Goal: Task Accomplishment & Management: Use online tool/utility

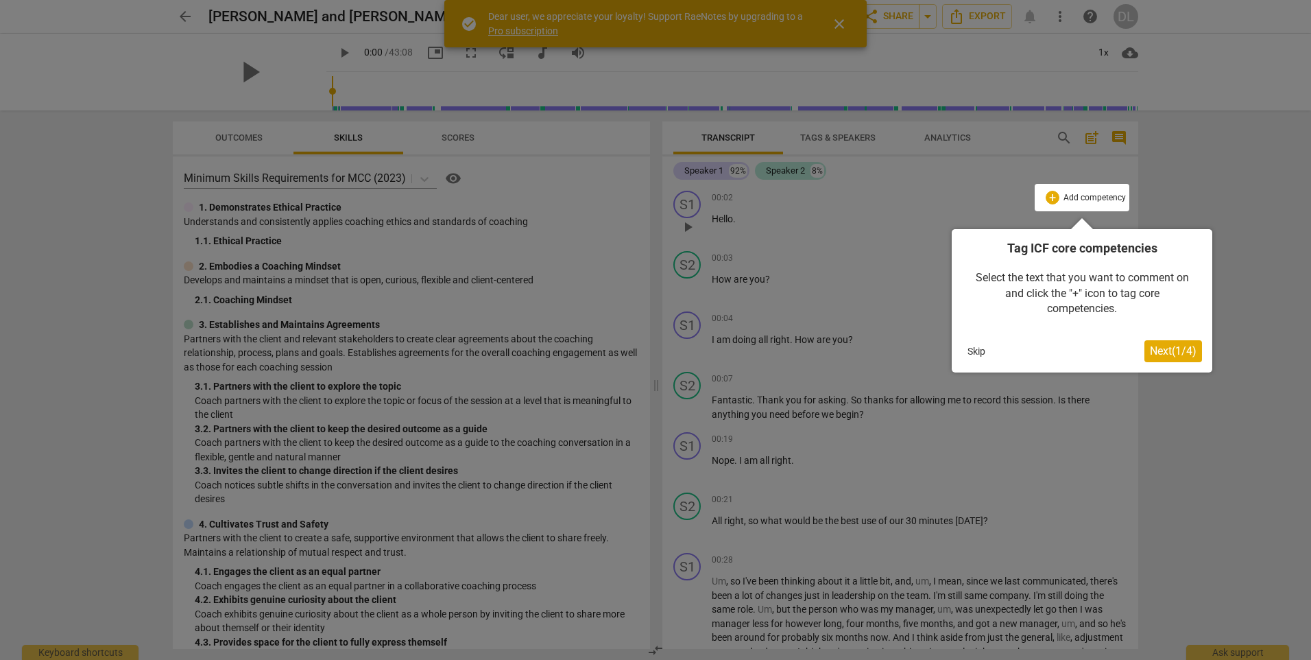
click at [1165, 350] on span "Next ( 1 / 4 )" at bounding box center [1173, 350] width 47 height 13
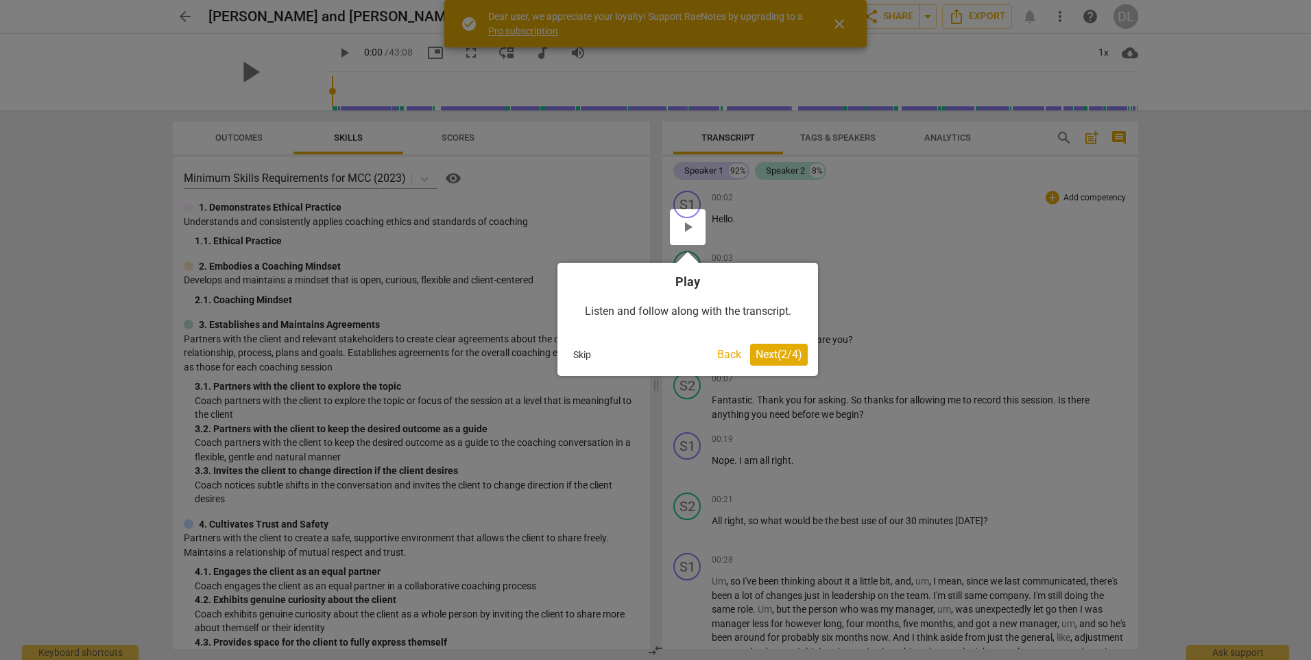
drag, startPoint x: 806, startPoint y: 352, endPoint x: 742, endPoint y: 354, distance: 63.8
click at [900, 0] on body "arrow_back Brandon and Dana GMT20250830-150603_Recording_640x360 edit star Asse…" at bounding box center [655, 0] width 1311 height 0
click at [722, 355] on button "Back" at bounding box center [729, 355] width 35 height 22
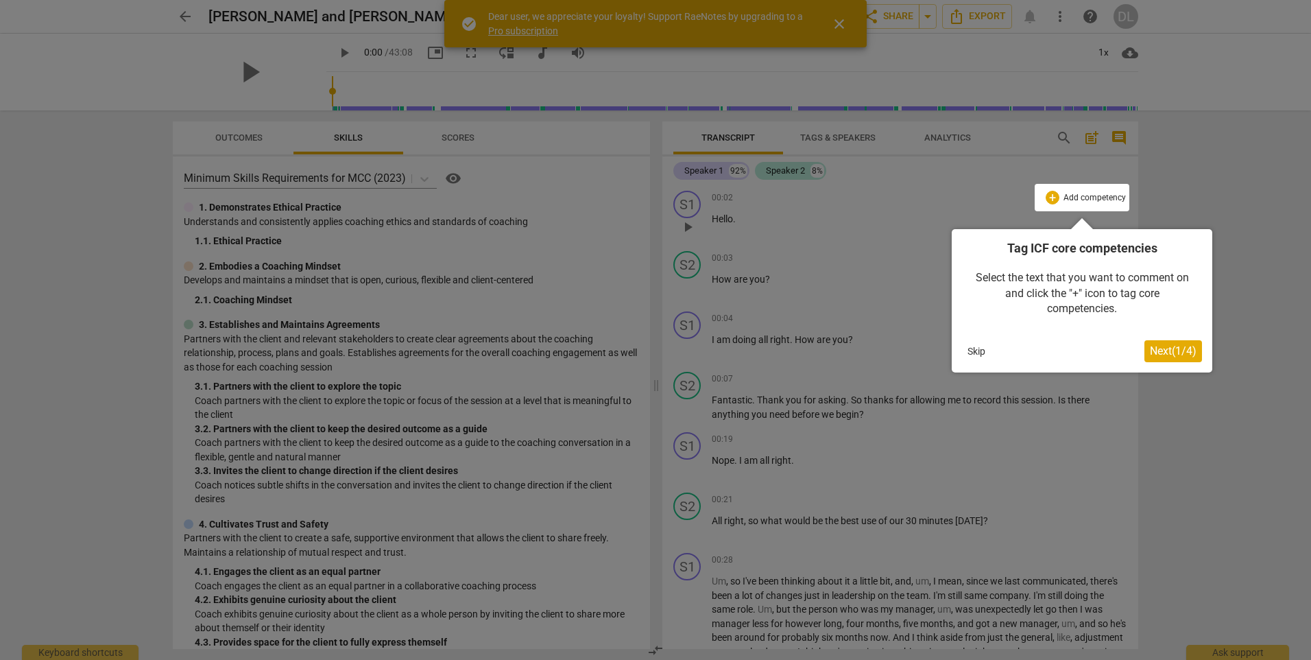
click at [972, 348] on button "Skip" at bounding box center [976, 351] width 29 height 21
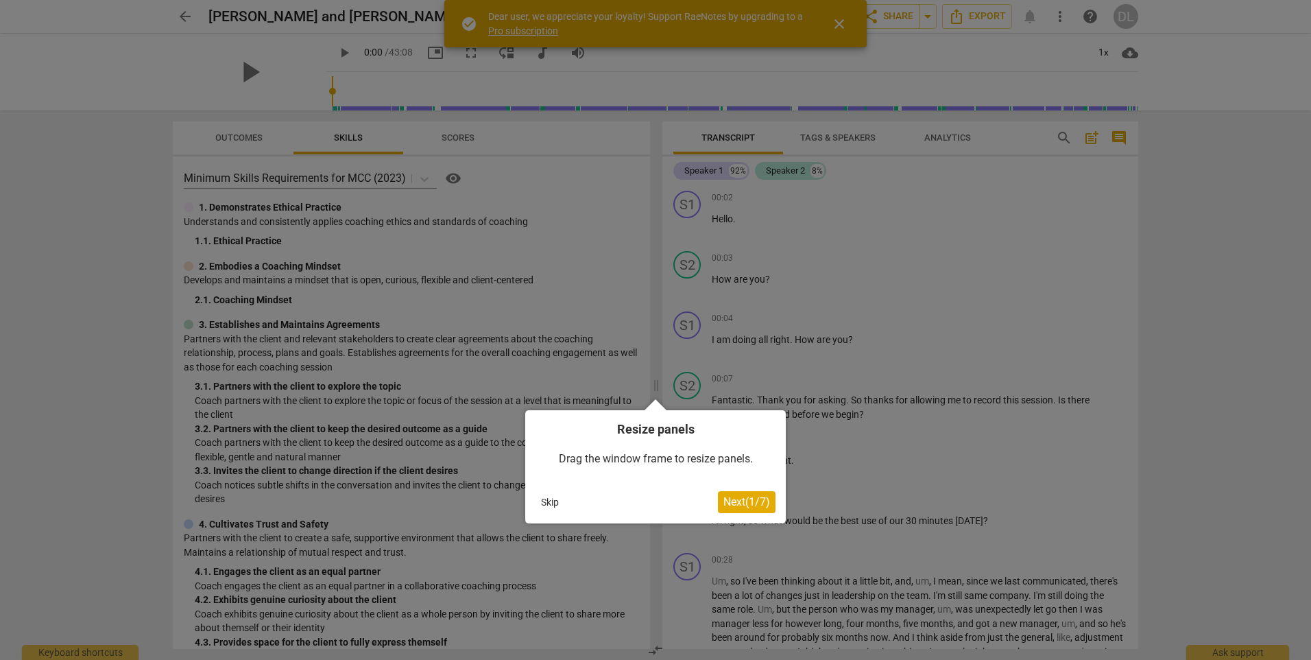
click at [750, 505] on span "Next ( 1 / 7 )" at bounding box center [747, 501] width 47 height 13
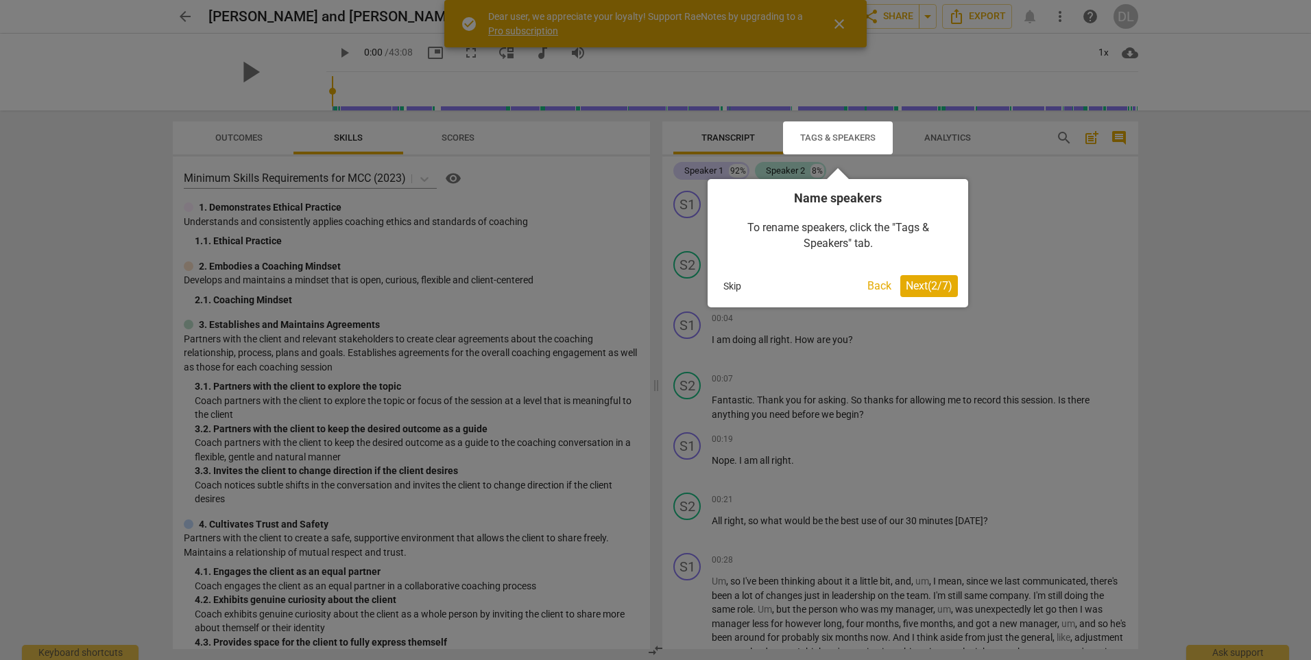
drag, startPoint x: 924, startPoint y: 285, endPoint x: 1119, endPoint y: 282, distance: 194.8
click at [1119, 0] on body "arrow_back Brandon and Dana GMT20250830-150603_Recording_640x360 edit star Asse…" at bounding box center [655, 0] width 1311 height 0
click at [721, 281] on button "Skip" at bounding box center [732, 286] width 29 height 21
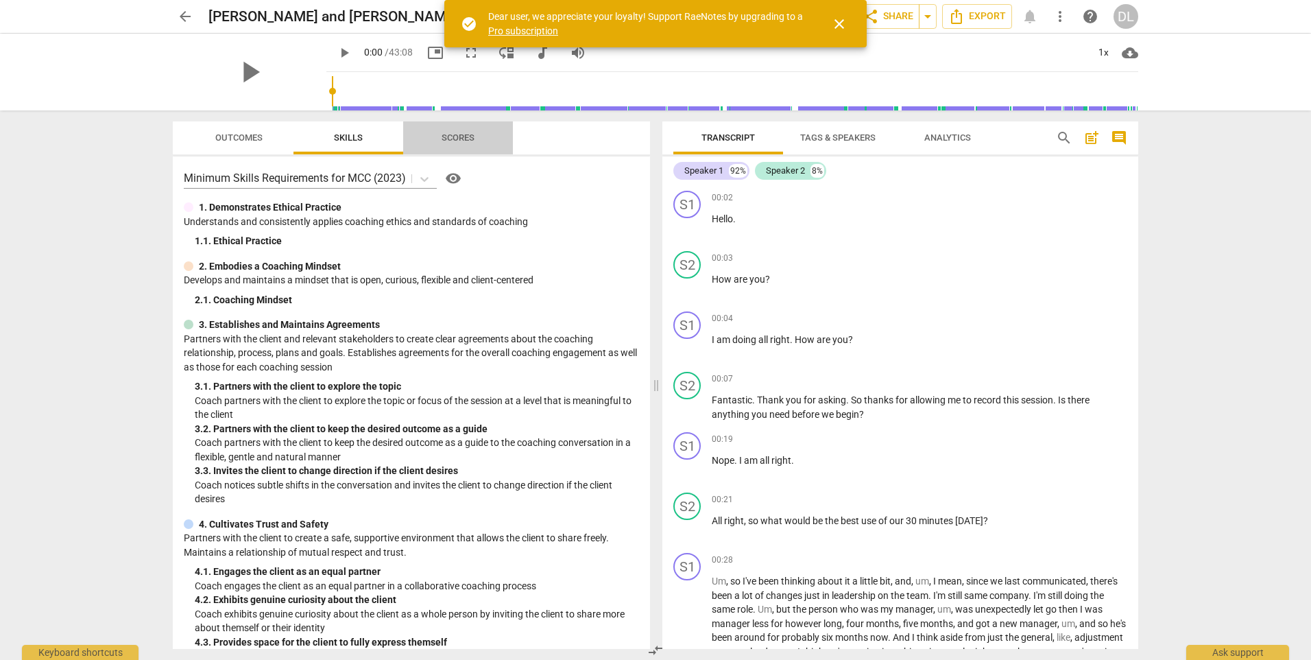
click at [455, 134] on span "Scores" at bounding box center [458, 137] width 33 height 10
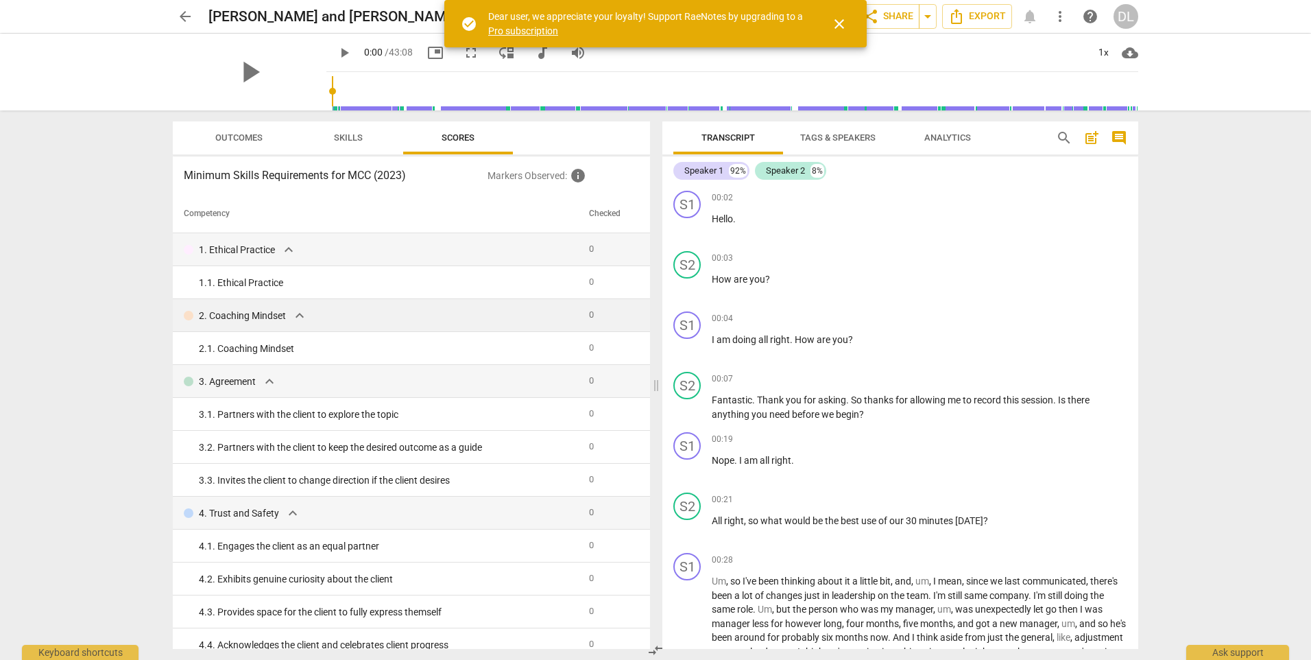
click at [305, 316] on span "expand_more" at bounding box center [299, 315] width 16 height 16
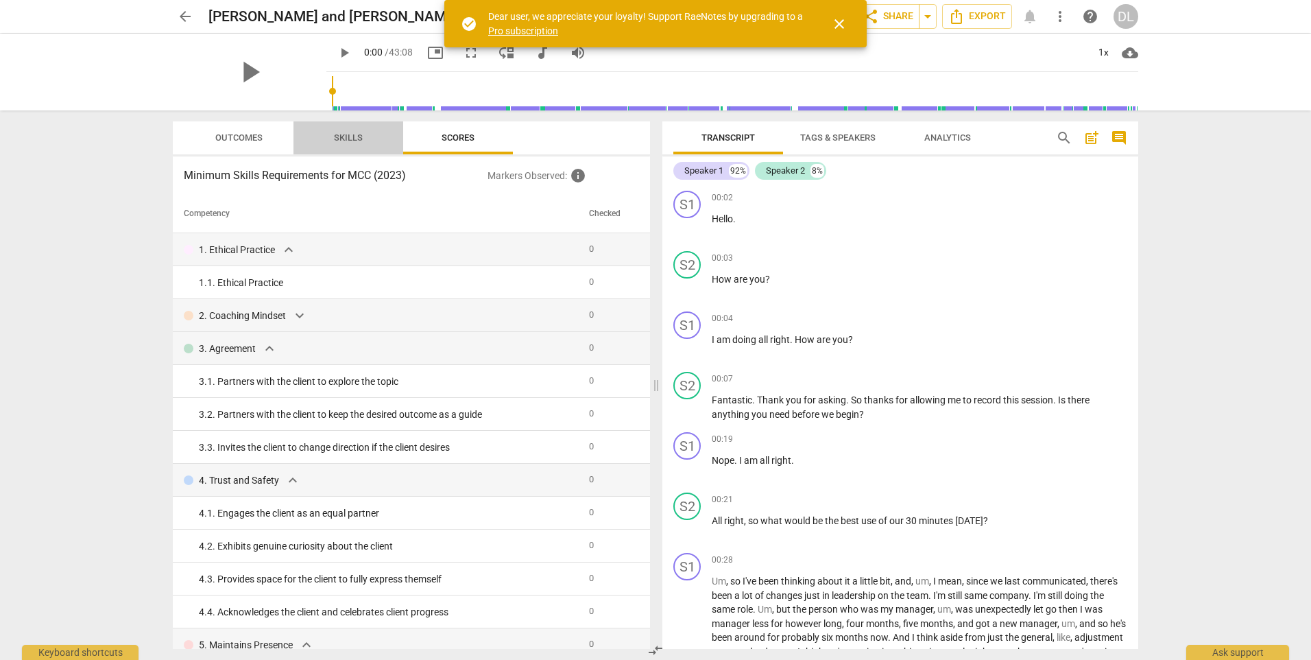
click at [340, 139] on span "Skills" at bounding box center [348, 137] width 29 height 10
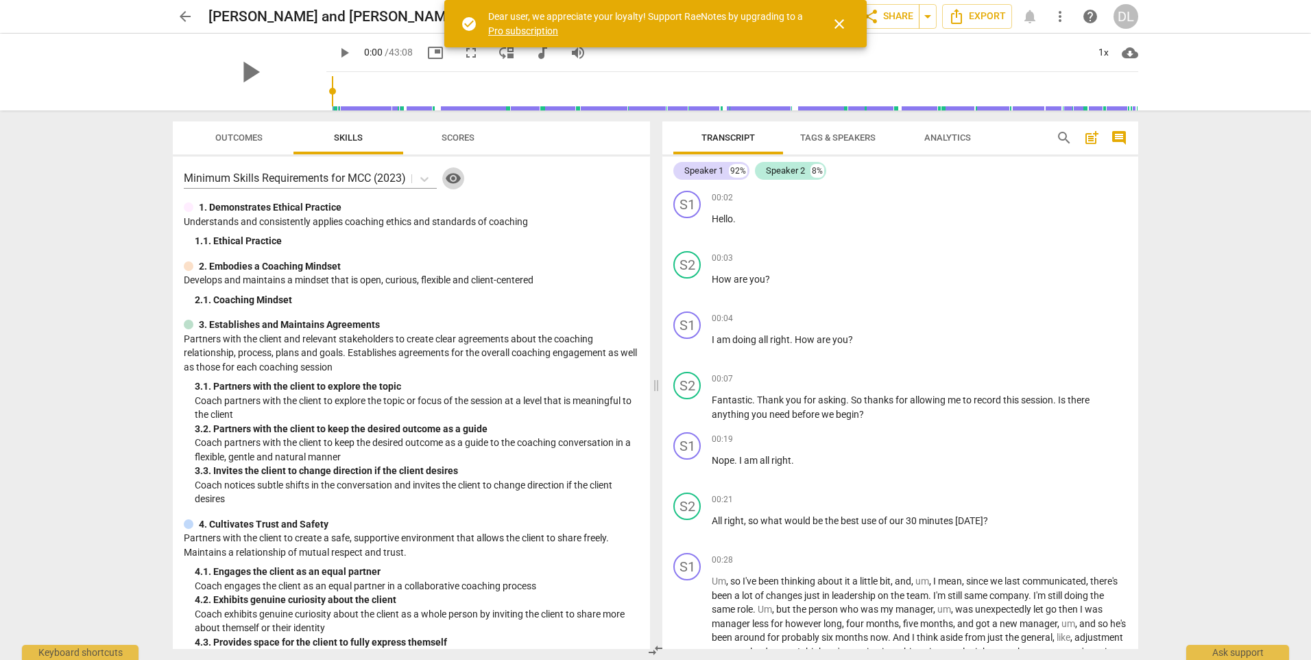
click at [451, 179] on span "visibility" at bounding box center [453, 178] width 16 height 16
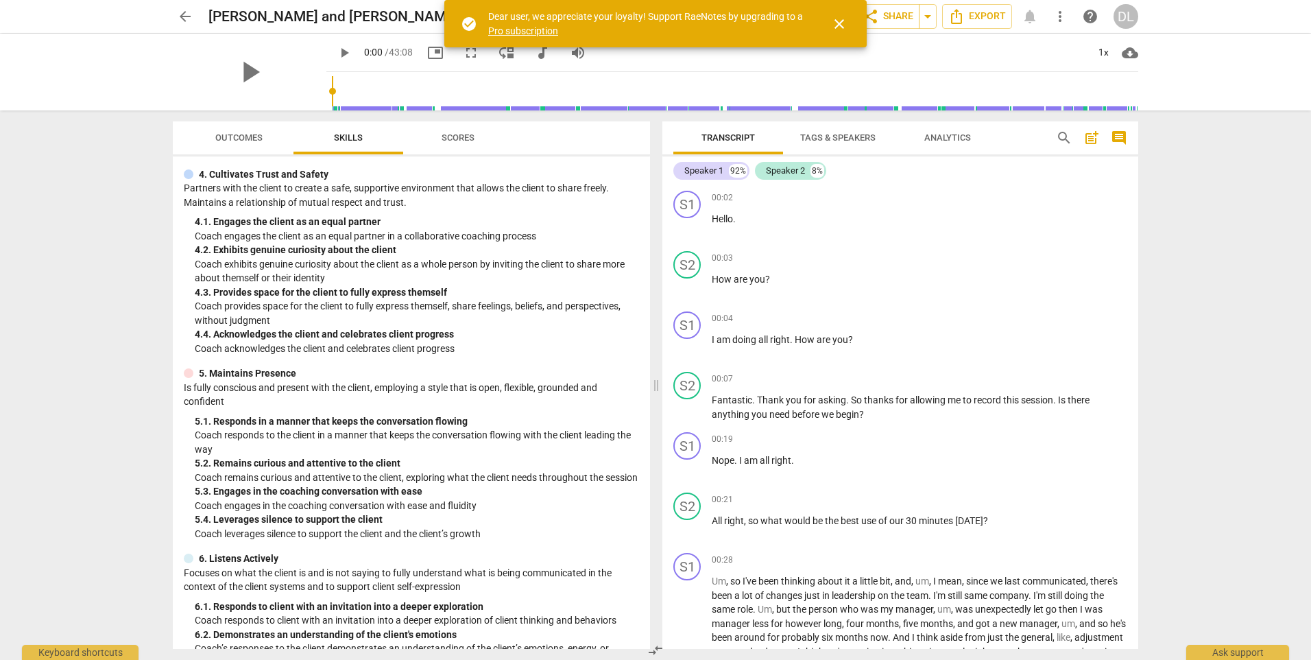
scroll to position [794, 0]
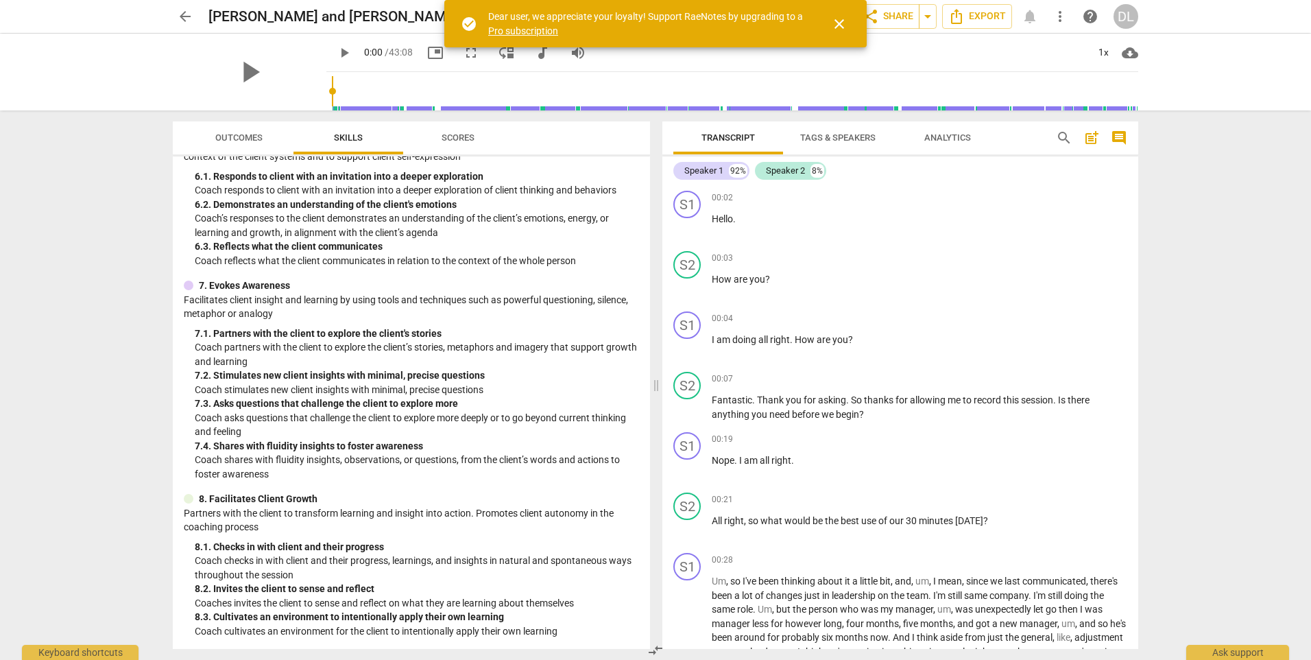
click at [846, 25] on span "close" at bounding box center [839, 24] width 16 height 16
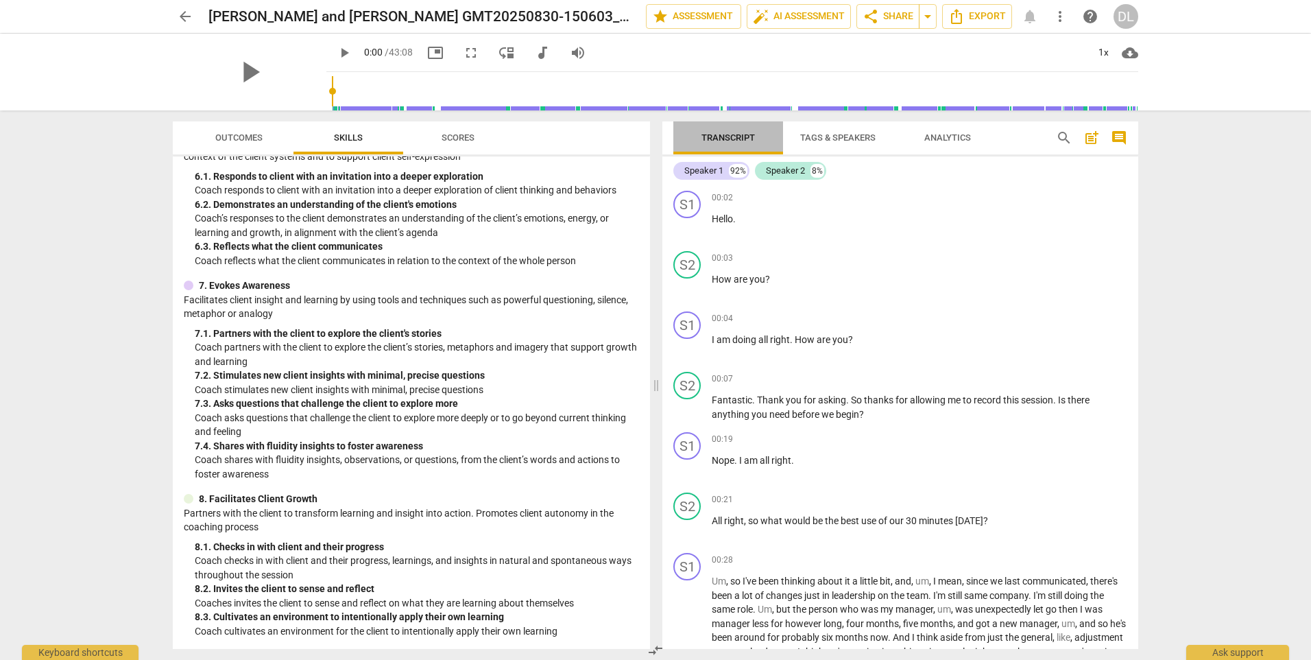
click at [737, 141] on span "Transcript" at bounding box center [728, 137] width 53 height 10
click at [732, 136] on span "Transcript" at bounding box center [728, 137] width 53 height 10
click at [991, 23] on span "Export" at bounding box center [977, 16] width 58 height 16
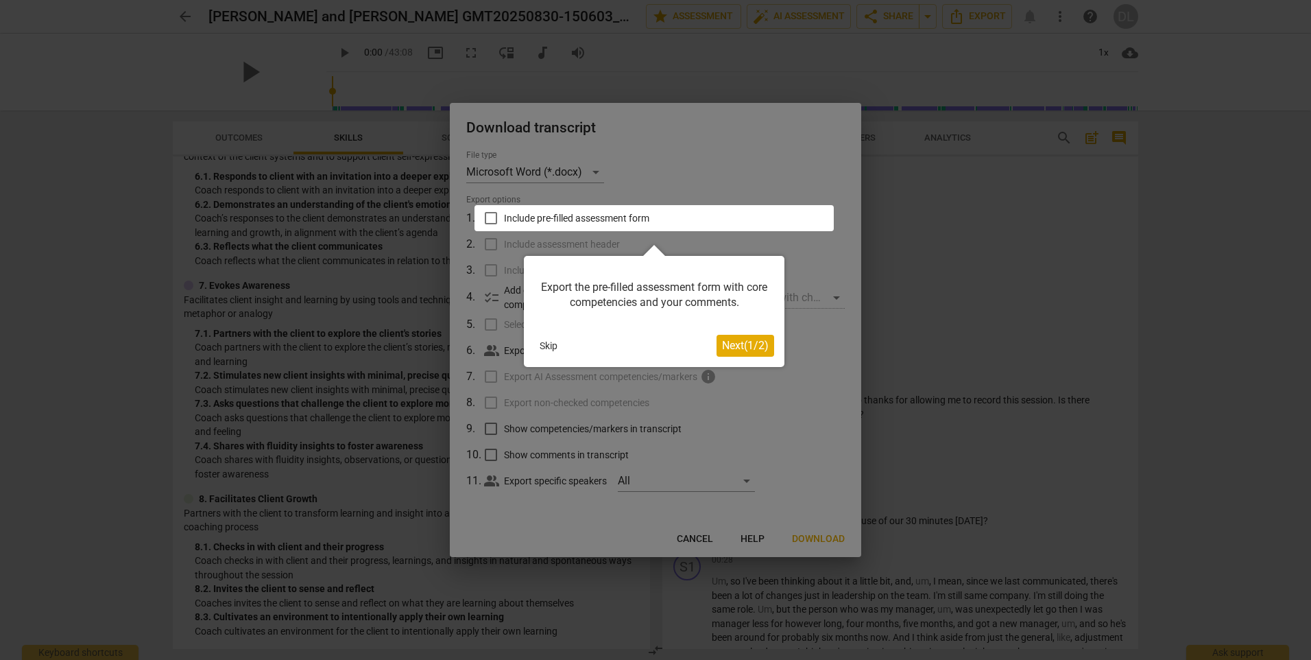
click at [734, 344] on span "Next ( 1 / 2 )" at bounding box center [745, 345] width 47 height 13
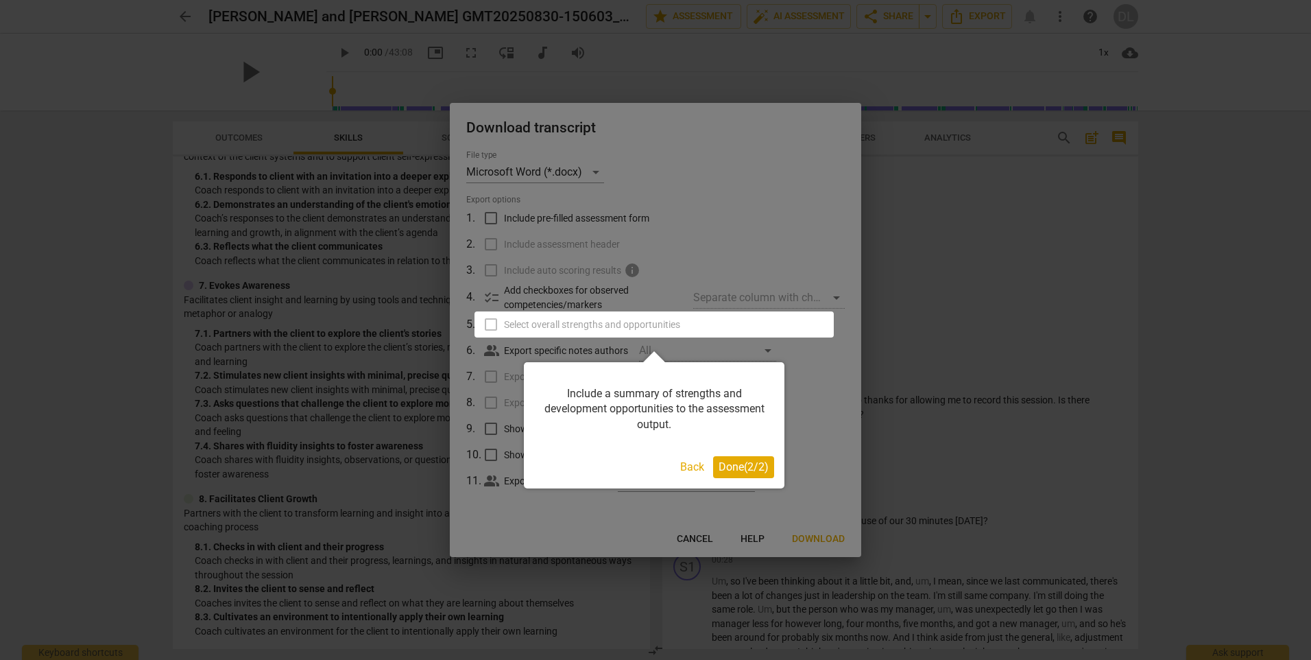
click at [736, 469] on span "Done ( 2 / 2 )" at bounding box center [744, 466] width 50 height 13
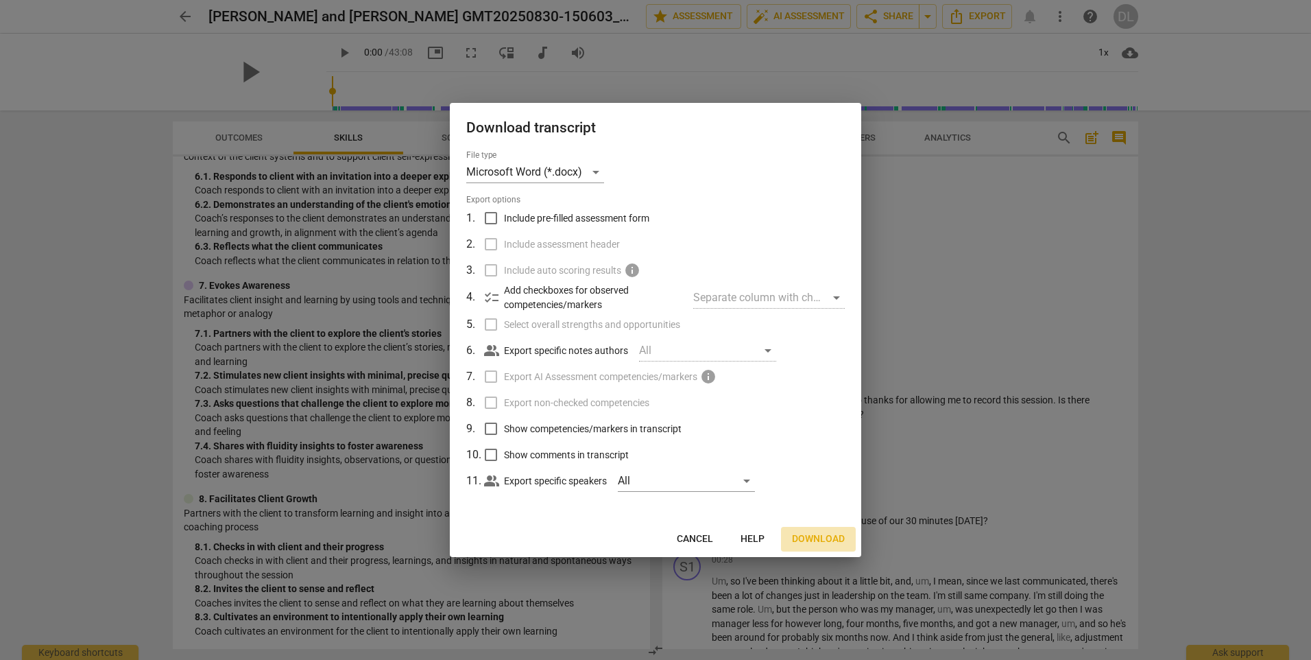
click at [824, 538] on span "Download" at bounding box center [818, 539] width 53 height 14
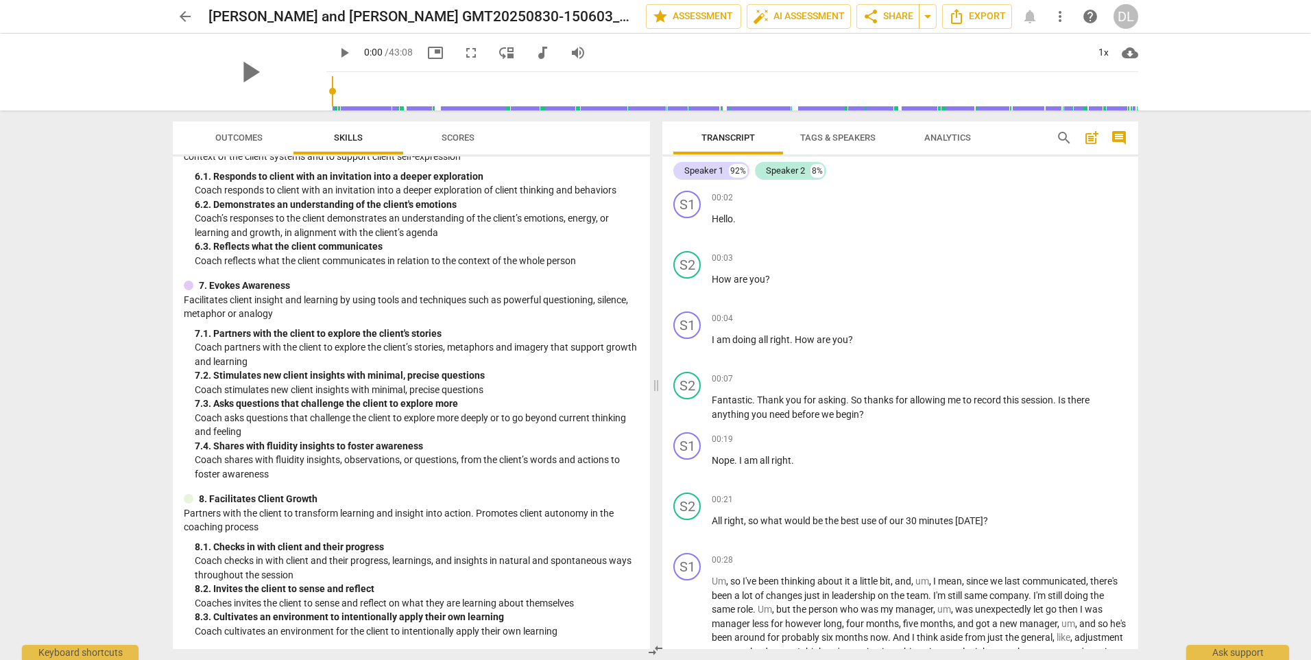
click at [1246, 307] on div "arrow_back Brandon and Dana GMT20250830-150603_Recording_640x360 edit star Asse…" at bounding box center [655, 330] width 1311 height 660
click at [944, 131] on span "Analytics" at bounding box center [948, 138] width 80 height 19
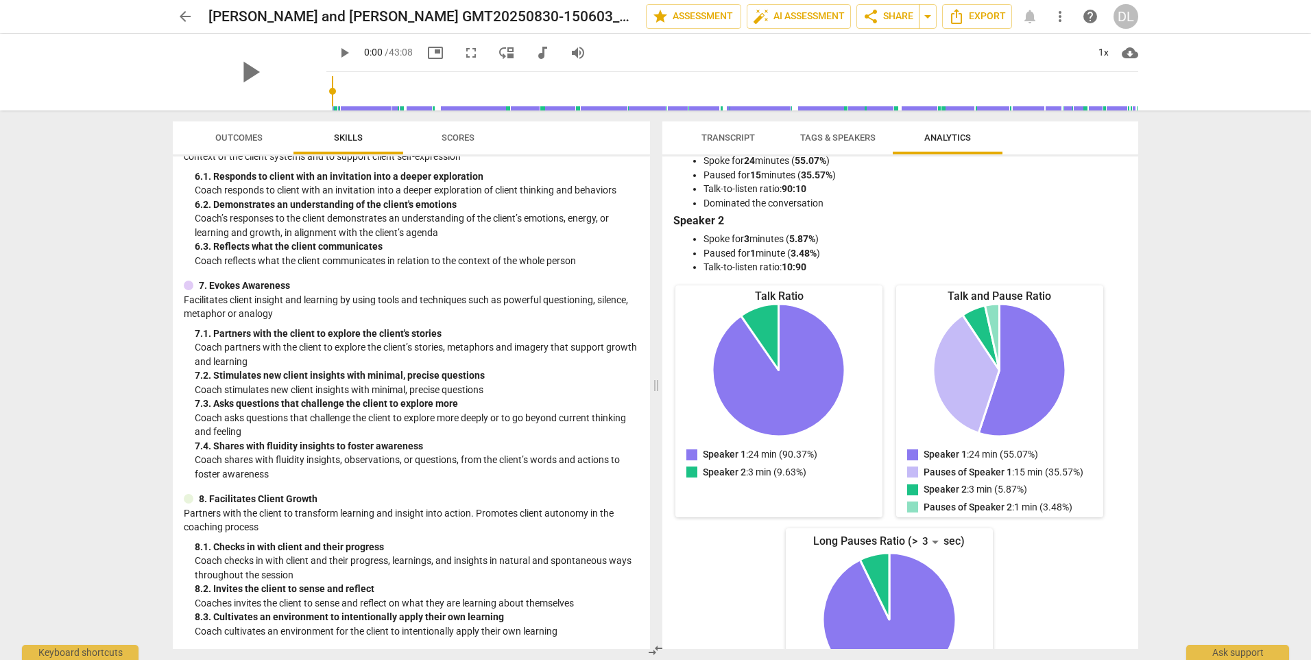
scroll to position [0, 0]
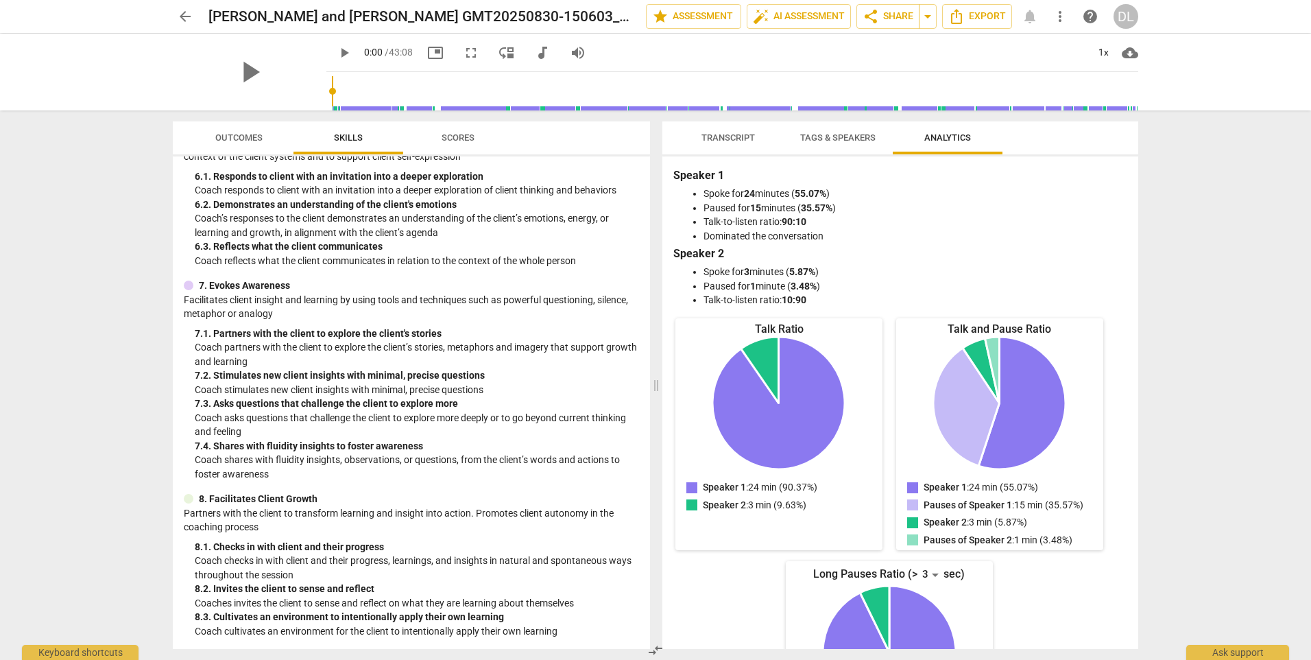
click at [826, 138] on span "Tags & Speakers" at bounding box center [837, 137] width 75 height 10
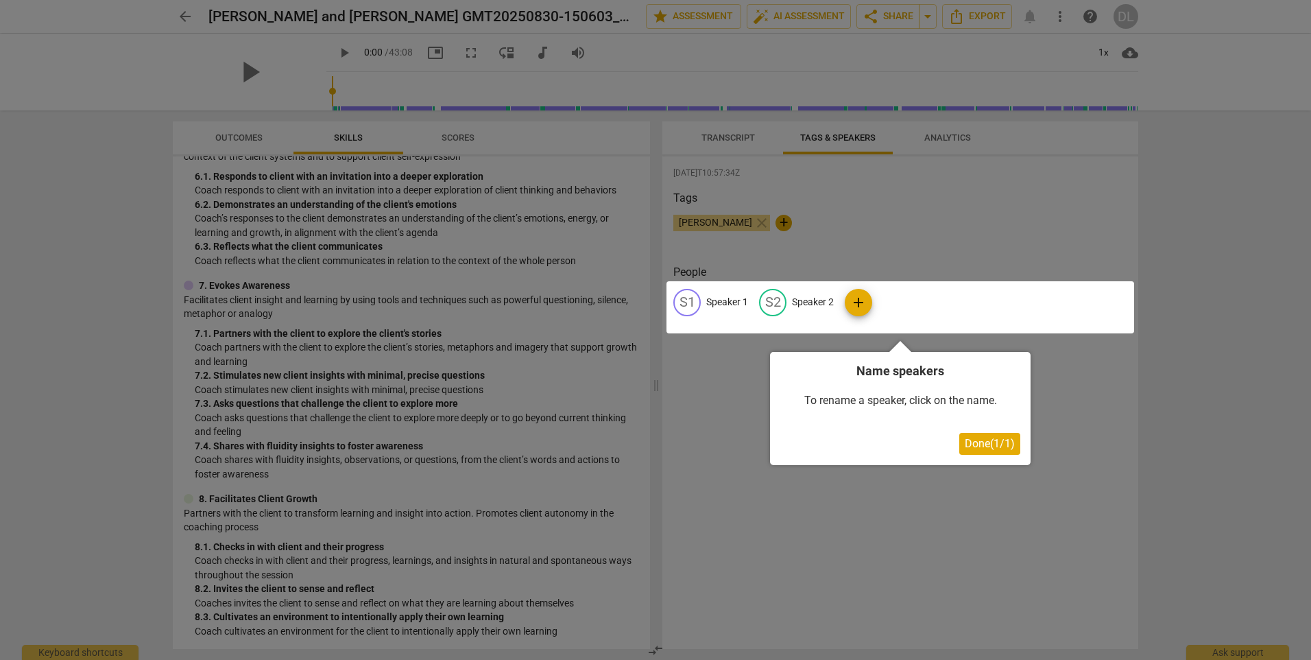
click at [732, 298] on div at bounding box center [901, 307] width 468 height 52
click at [854, 306] on div at bounding box center [901, 307] width 468 height 52
click at [719, 301] on div at bounding box center [901, 307] width 468 height 52
click at [693, 297] on div at bounding box center [901, 307] width 468 height 52
click at [684, 300] on div at bounding box center [901, 307] width 468 height 52
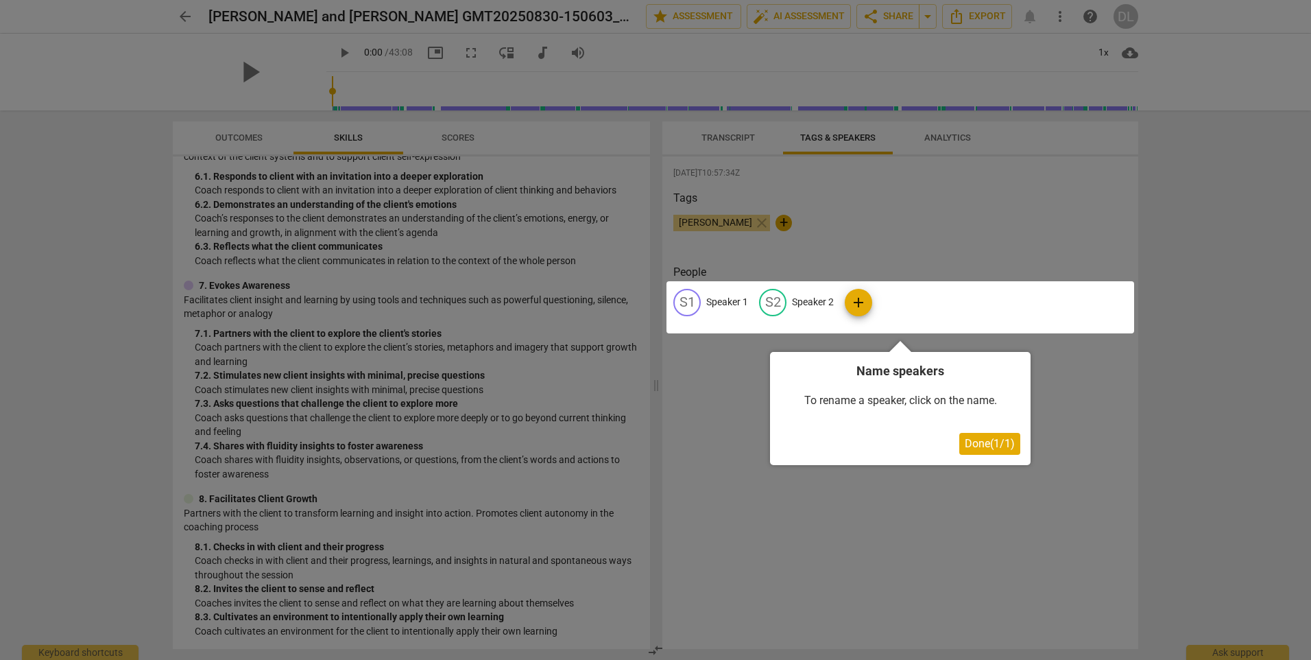
click at [684, 300] on div at bounding box center [901, 307] width 468 height 52
click at [704, 298] on div at bounding box center [901, 307] width 468 height 52
click at [776, 304] on div at bounding box center [901, 307] width 468 height 52
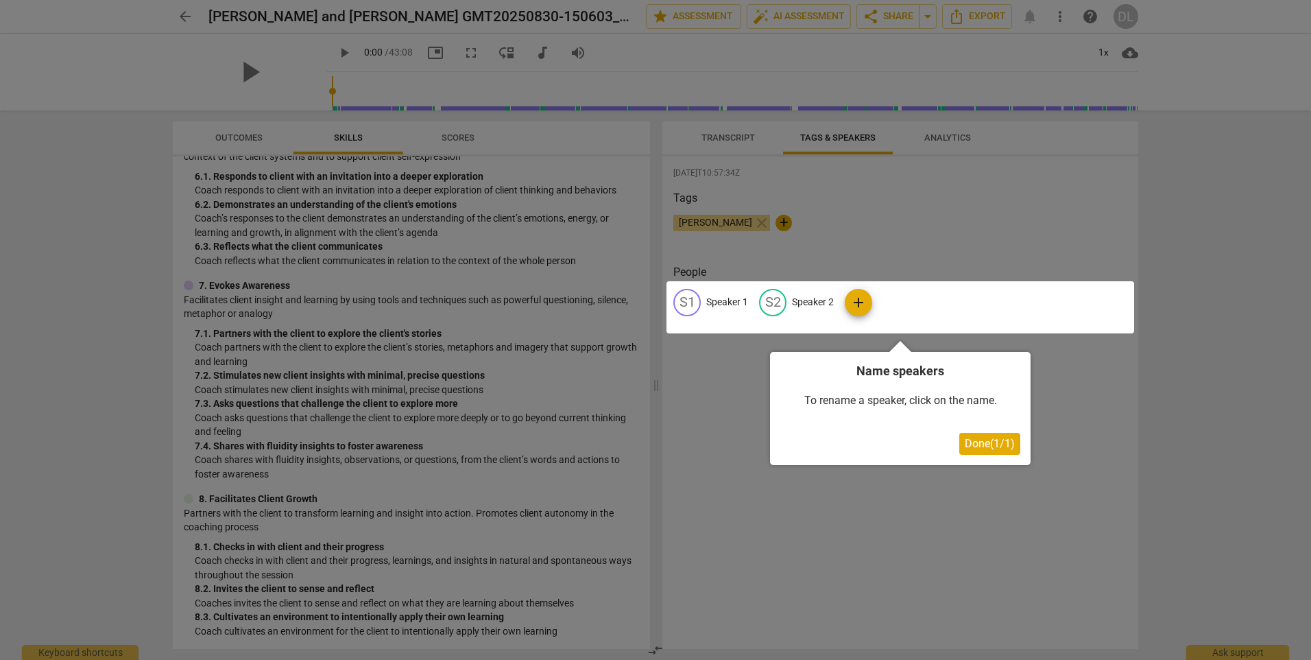
click at [857, 300] on div at bounding box center [901, 307] width 468 height 52
click at [988, 449] on span "Done ( 1 / 1 )" at bounding box center [990, 443] width 50 height 13
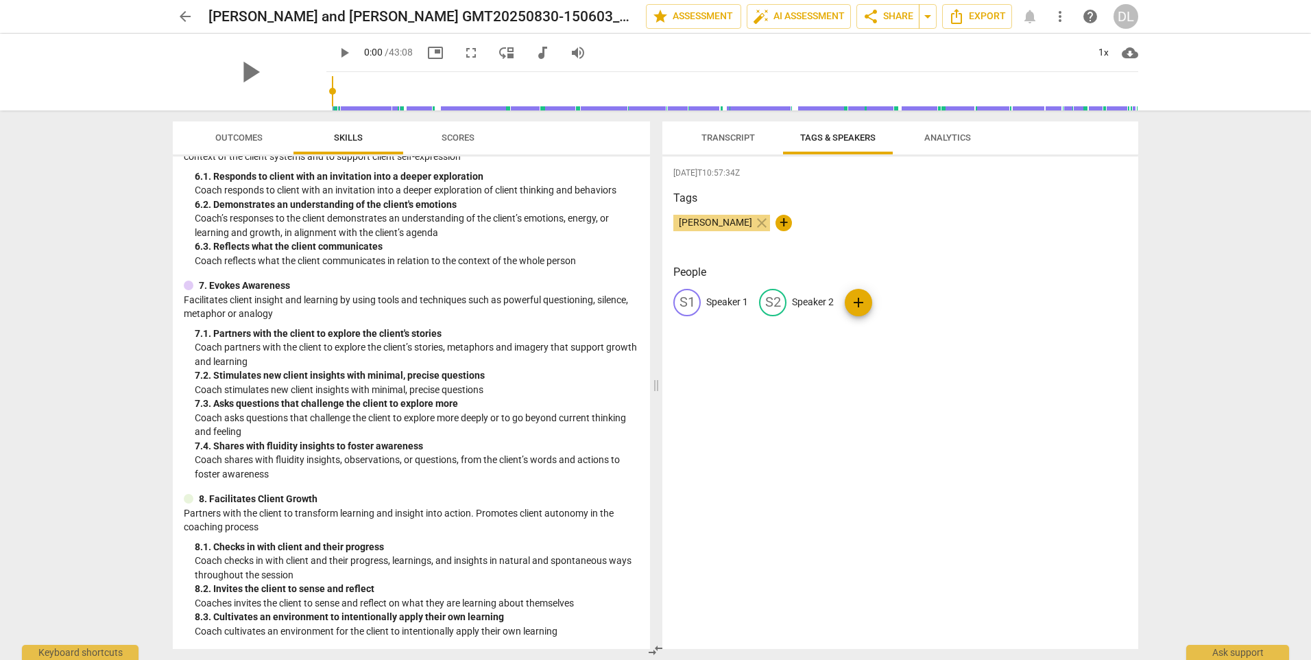
click at [686, 298] on div "S1" at bounding box center [686, 302] width 27 height 27
type input "Client"
click at [897, 297] on p "Speaker 2" at bounding box center [902, 302] width 42 height 14
type input "Coach"
click at [928, 335] on div "People CL Client edit Coach delete add" at bounding box center [900, 301] width 454 height 74
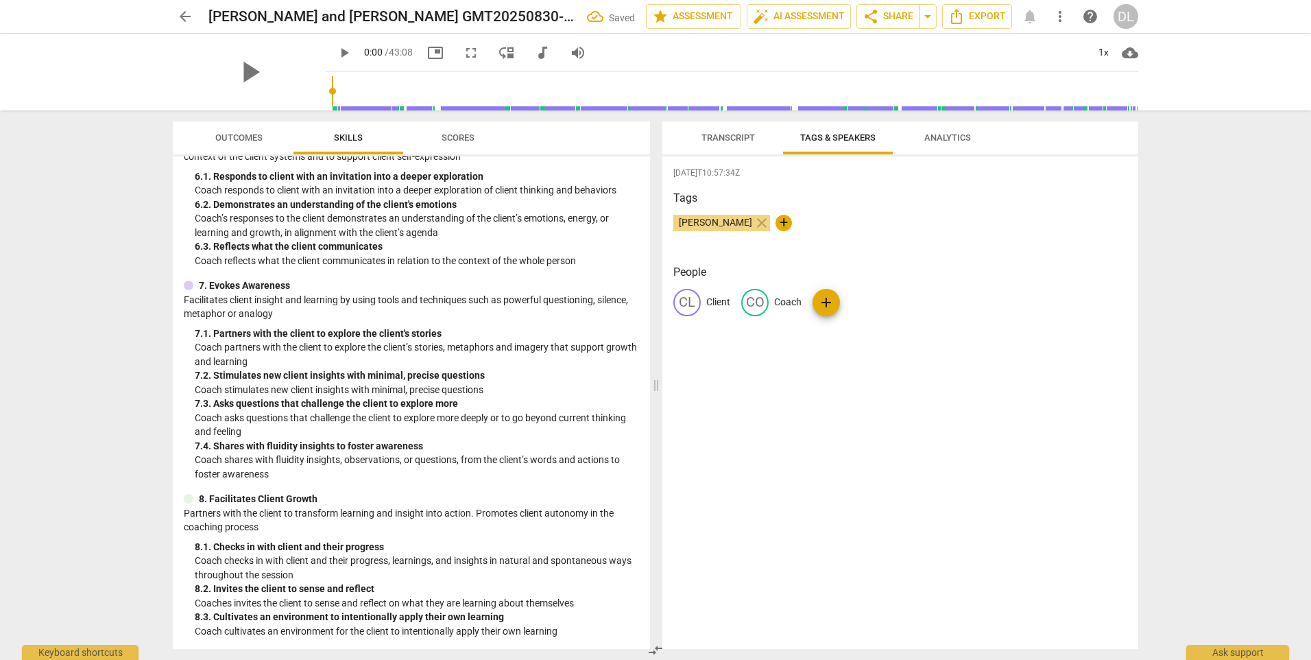
click at [721, 129] on span "Transcript" at bounding box center [728, 138] width 86 height 19
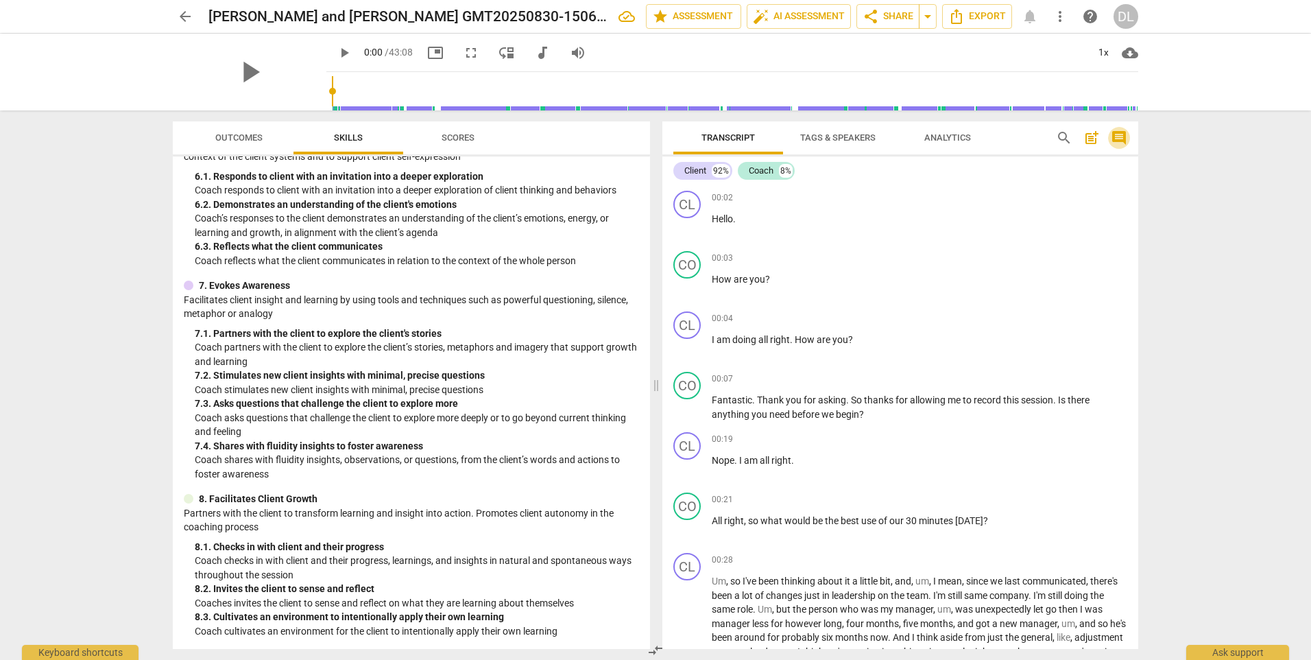
click at [1115, 134] on span "comment" at bounding box center [1119, 138] width 16 height 16
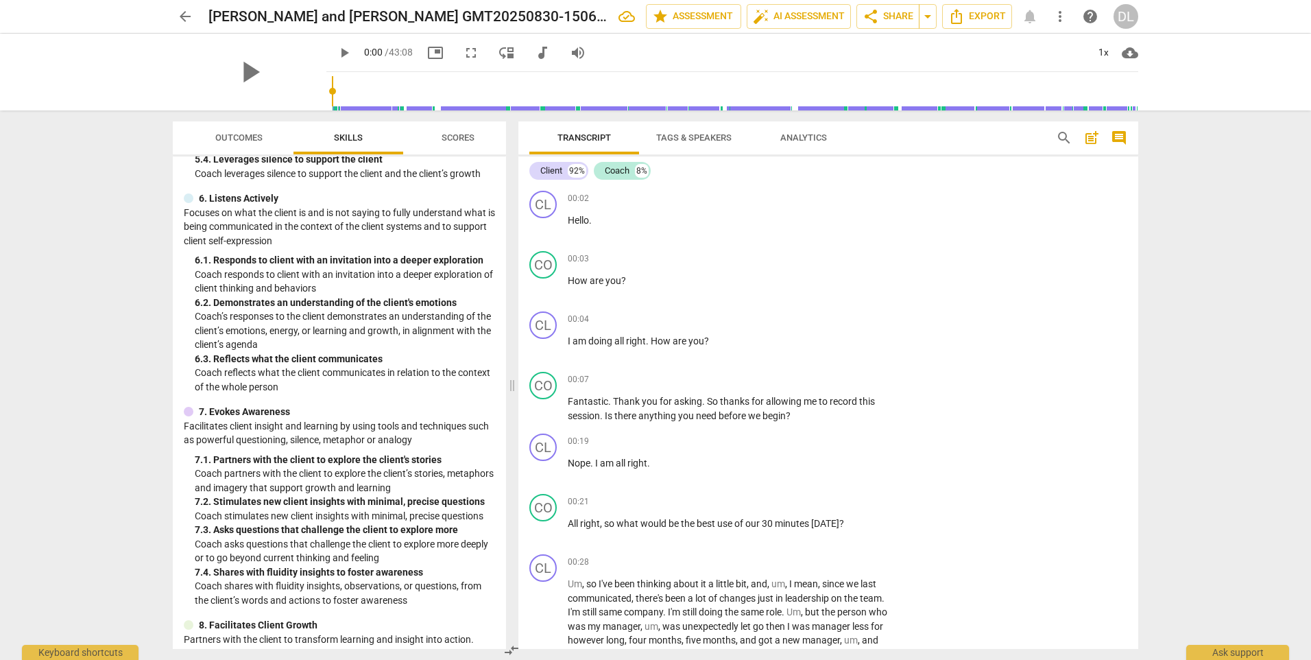
scroll to position [878, 0]
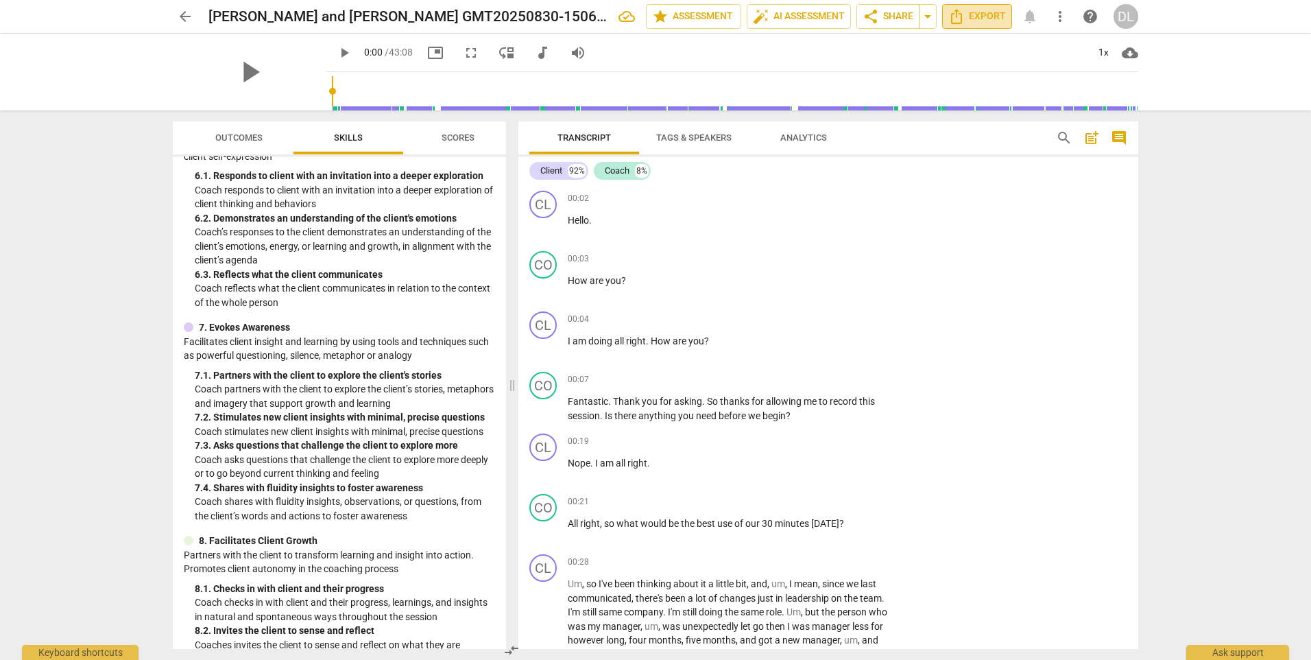
click at [977, 13] on span "Export" at bounding box center [977, 16] width 58 height 16
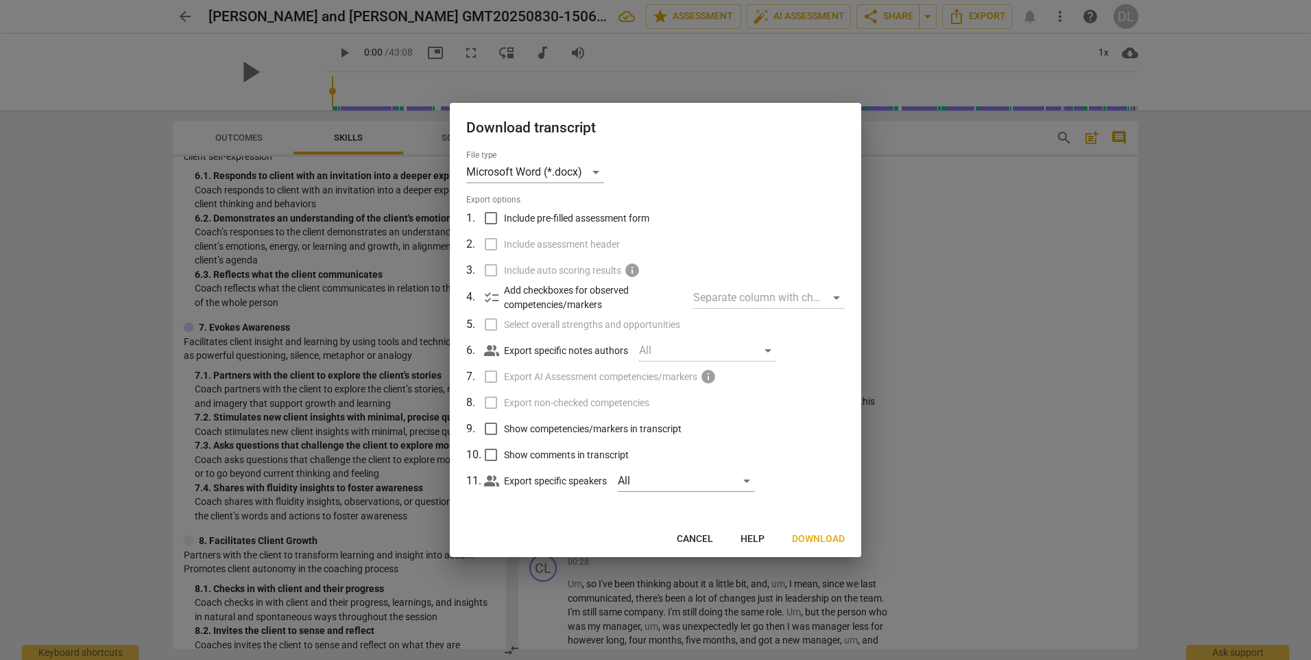
click at [811, 536] on span "Download" at bounding box center [818, 539] width 53 height 14
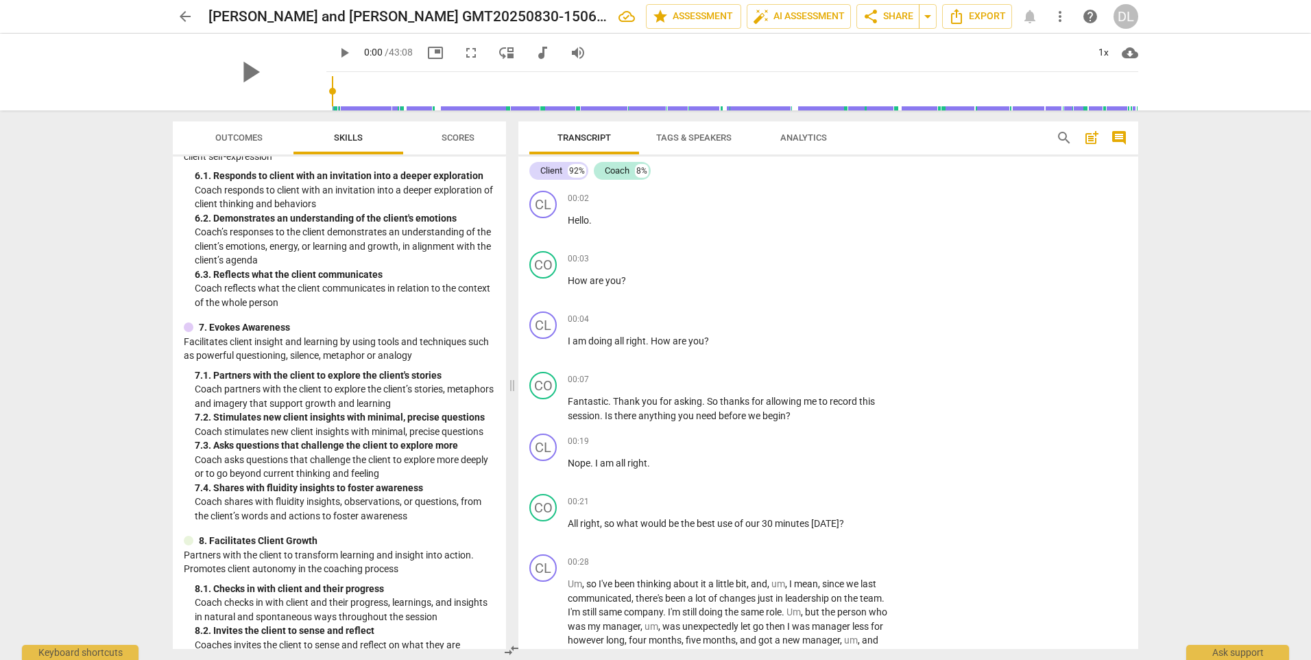
click at [1243, 300] on div "arrow_back Brandon and Dana GMT20250830-150603_Recording_640x360 edit star Asse…" at bounding box center [655, 330] width 1311 height 660
click at [689, 8] on span "star Assessment" at bounding box center [693, 16] width 83 height 16
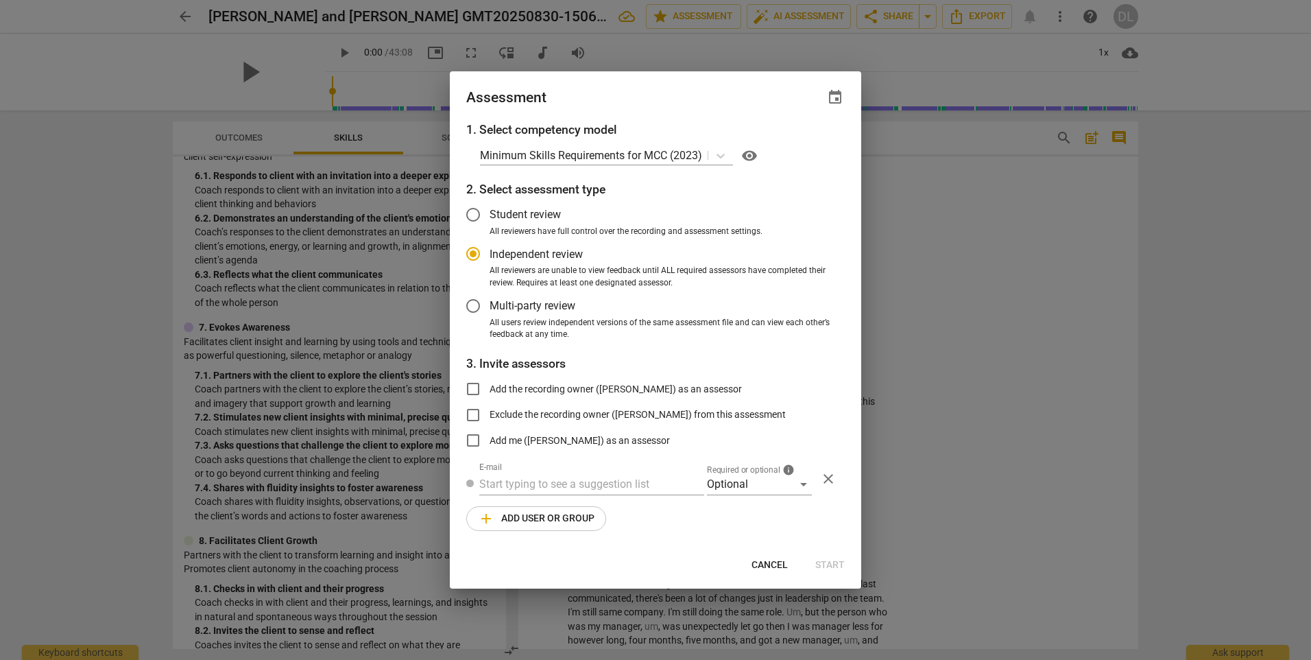
click at [1040, 365] on div at bounding box center [655, 330] width 1311 height 660
radio input "false"
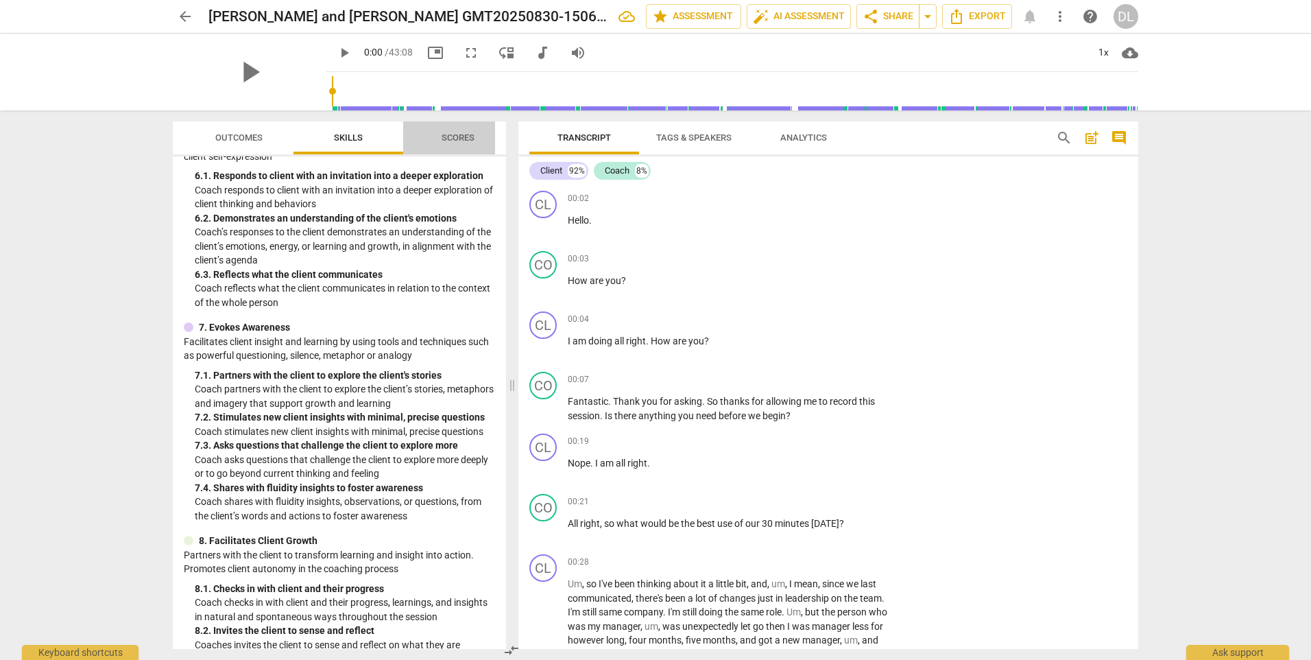
click at [451, 139] on span "Scores" at bounding box center [458, 137] width 33 height 10
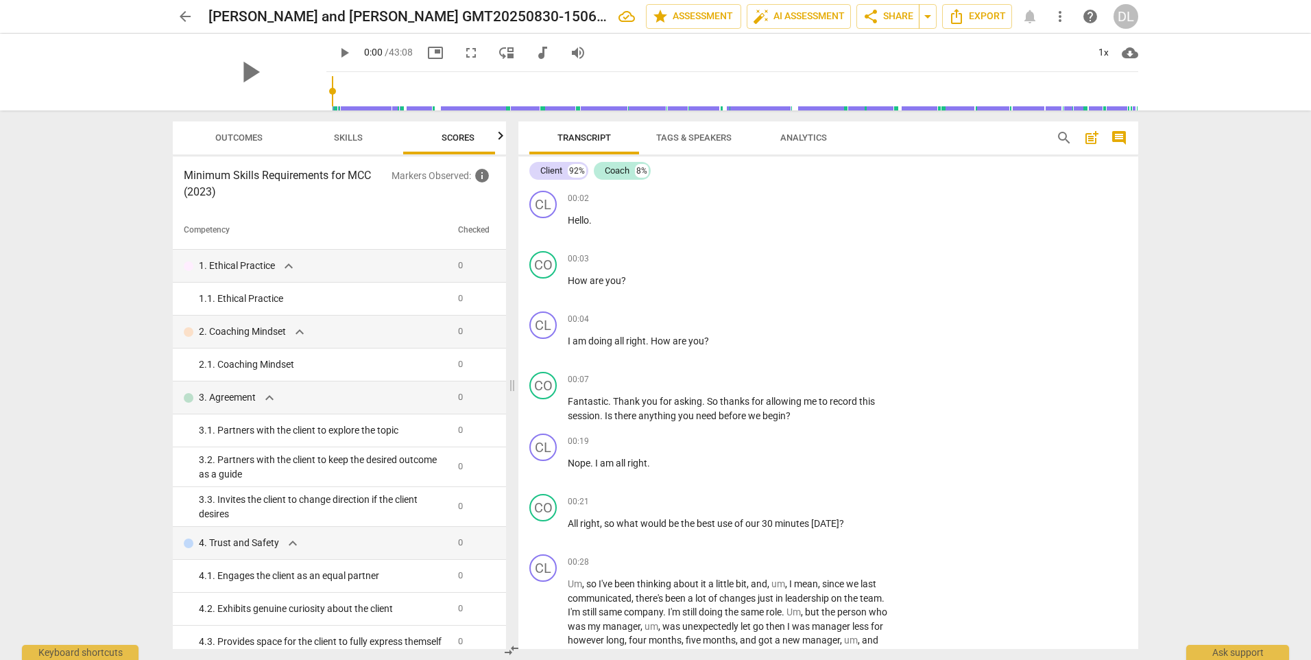
scroll to position [0, 18]
click at [444, 176] on p "Markers Observed : info" at bounding box center [444, 175] width 104 height 16
click at [232, 145] on span "Outcomes" at bounding box center [221, 138] width 80 height 19
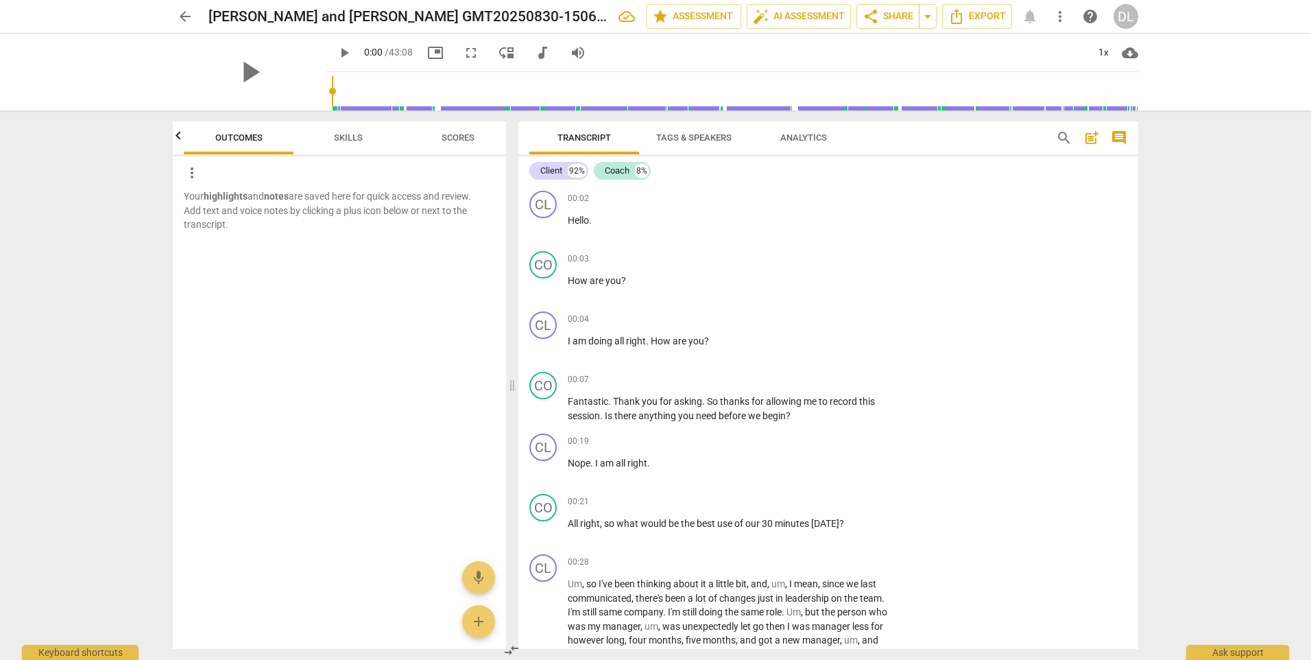
scroll to position [0, 0]
click at [347, 138] on span "Skills" at bounding box center [348, 137] width 29 height 10
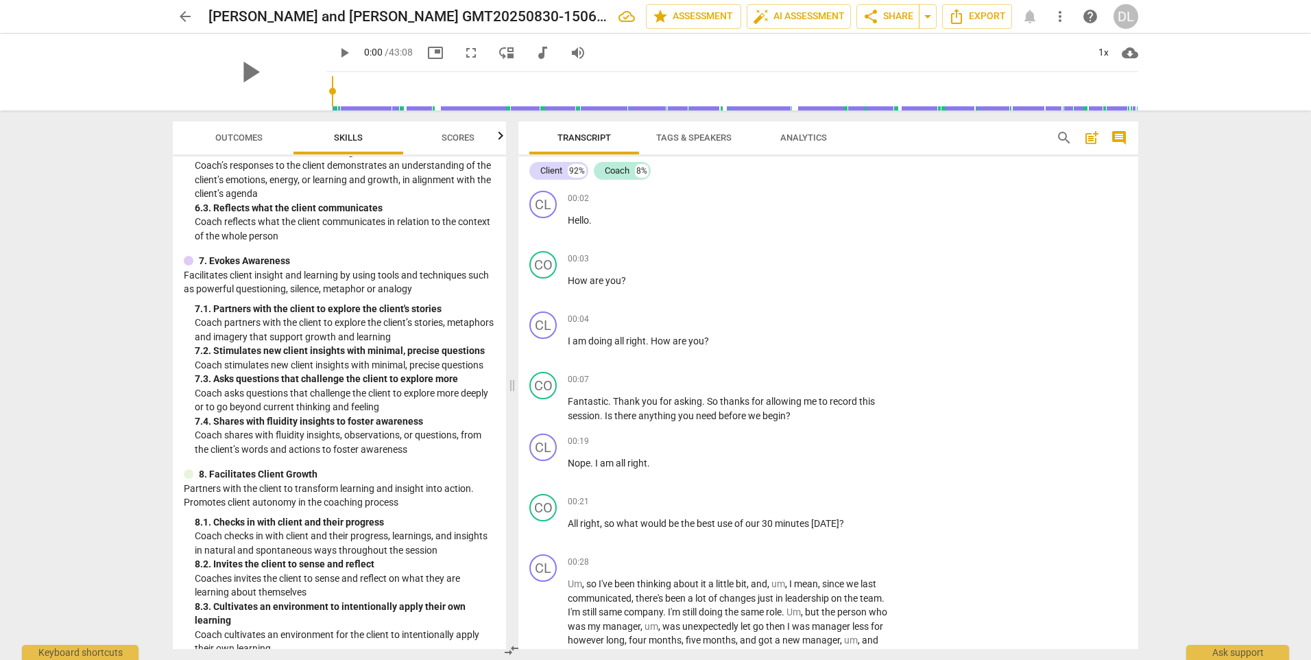
scroll to position [977, 0]
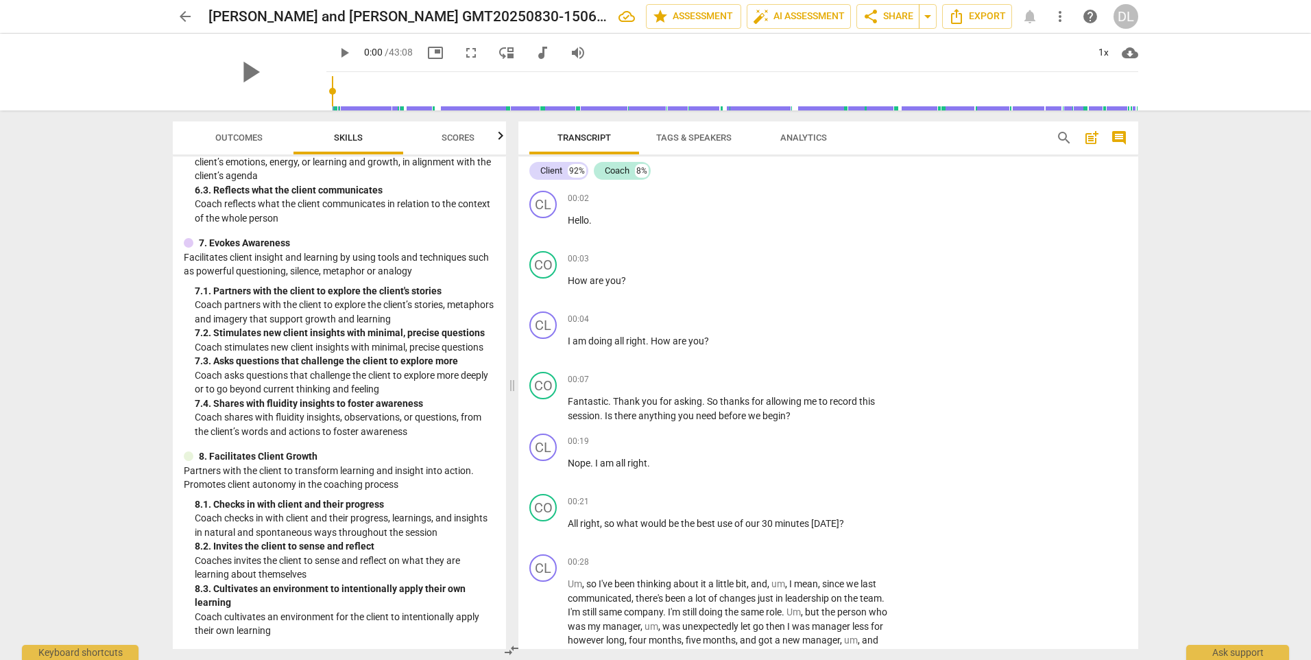
click at [775, 132] on span "Analytics" at bounding box center [804, 138] width 80 height 19
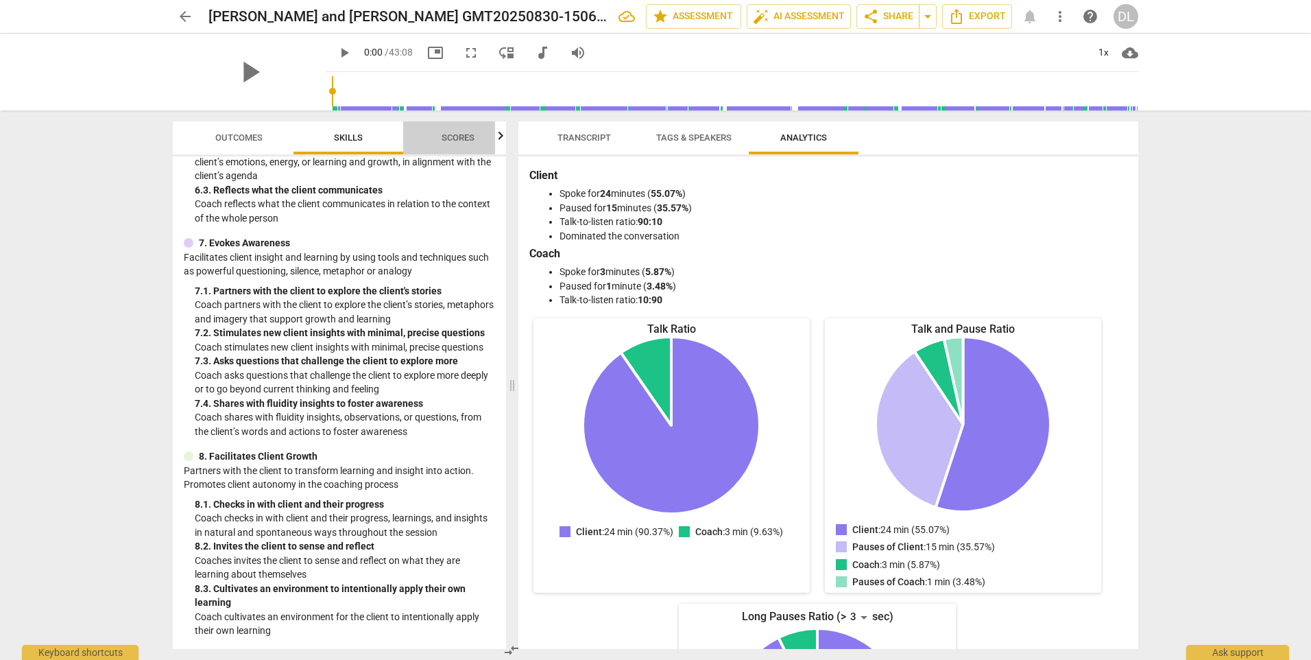
click at [457, 138] on span "Scores" at bounding box center [458, 137] width 33 height 10
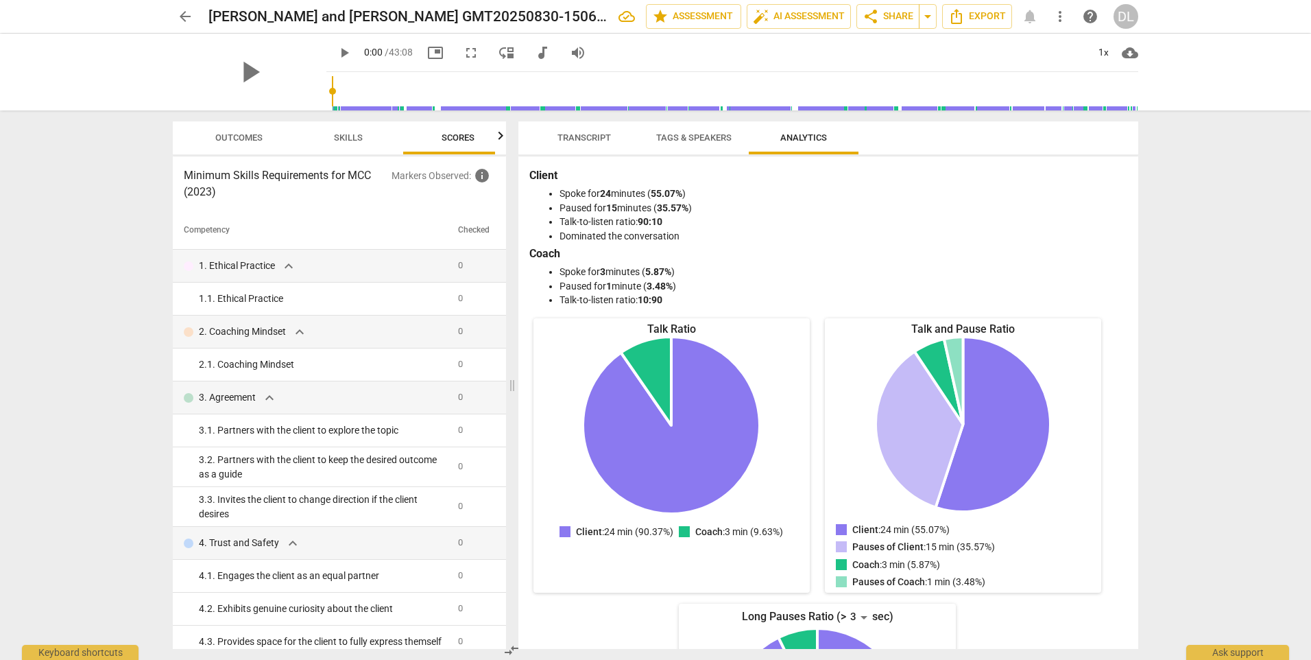
scroll to position [0, 18]
click at [477, 178] on span "info" at bounding box center [482, 175] width 16 height 16
click at [486, 175] on span "info" at bounding box center [482, 175] width 16 height 16
click at [681, 135] on span "Tags & Speakers" at bounding box center [693, 137] width 75 height 10
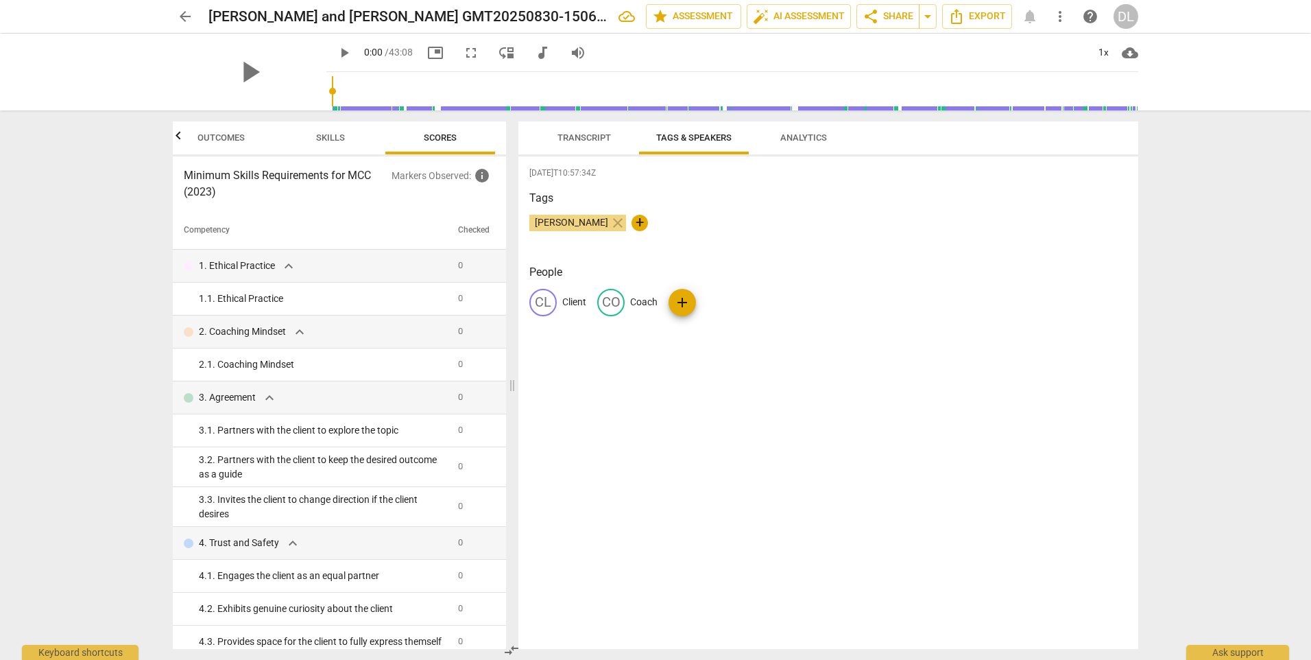
click at [331, 137] on span "Skills" at bounding box center [330, 137] width 29 height 10
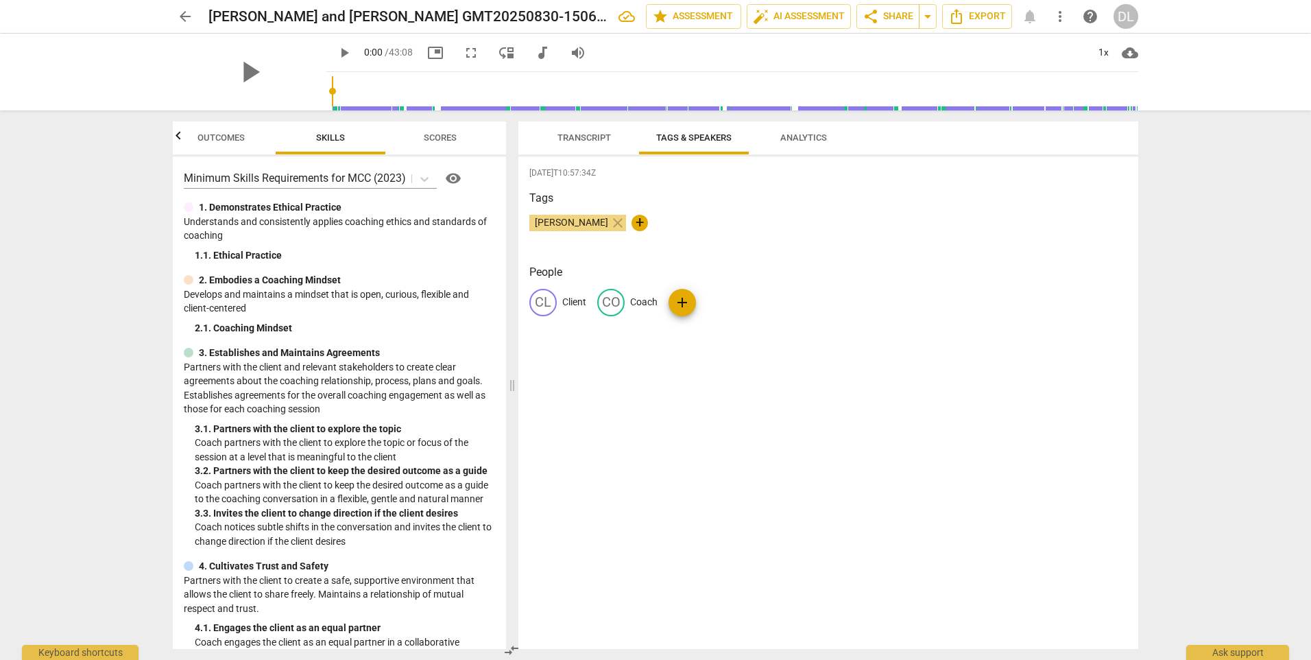
click at [239, 142] on span "Outcomes" at bounding box center [221, 137] width 47 height 10
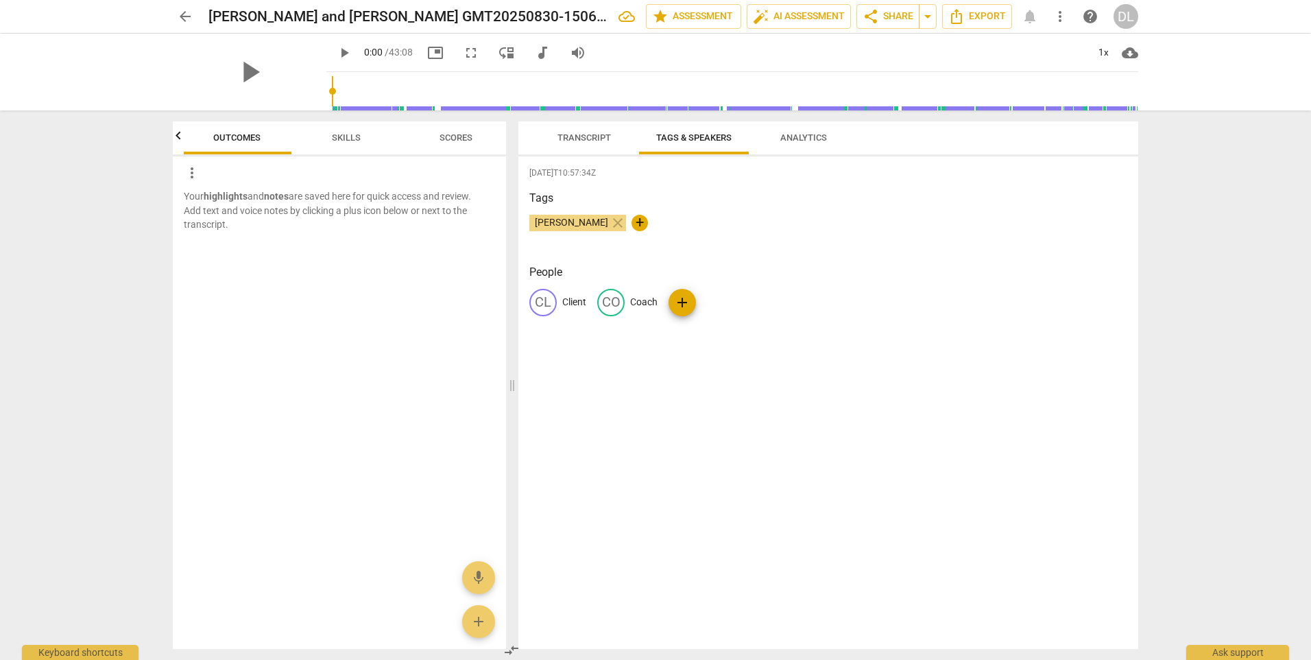
scroll to position [0, 0]
click at [187, 173] on span "more_vert" at bounding box center [192, 173] width 16 height 16
click at [276, 309] on div at bounding box center [655, 330] width 1311 height 660
click at [347, 136] on span "Skills" at bounding box center [348, 137] width 29 height 10
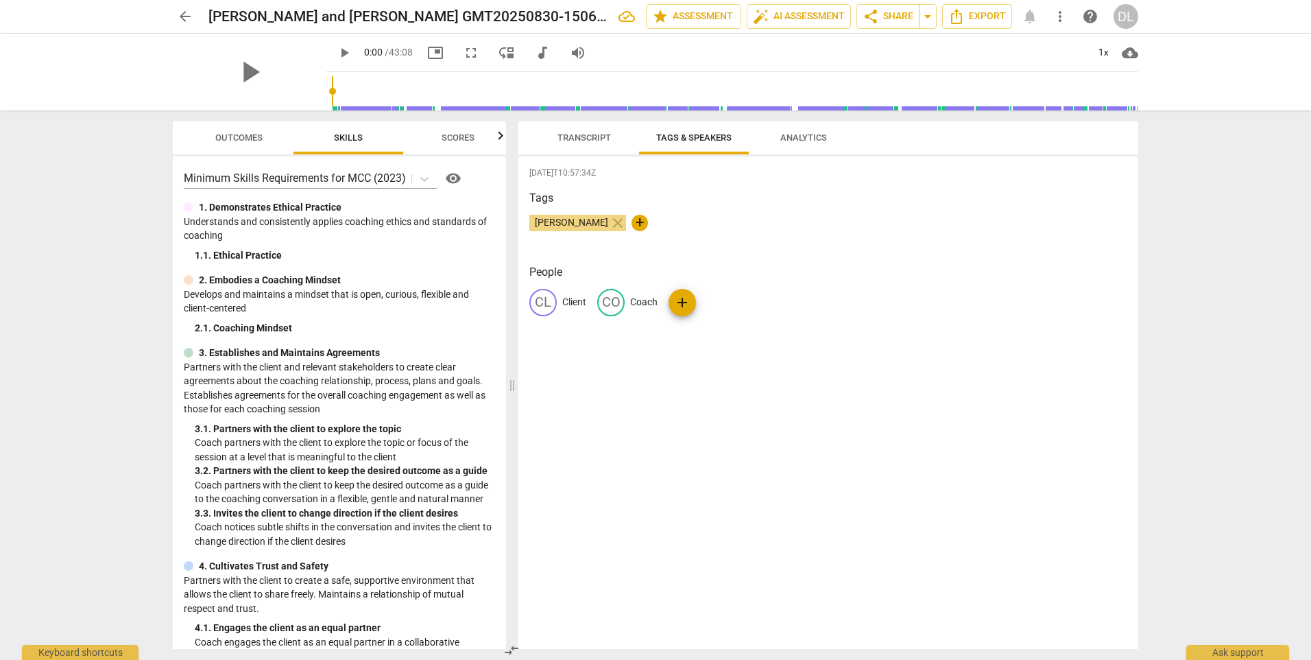
click at [1062, 18] on span "more_vert" at bounding box center [1060, 16] width 16 height 16
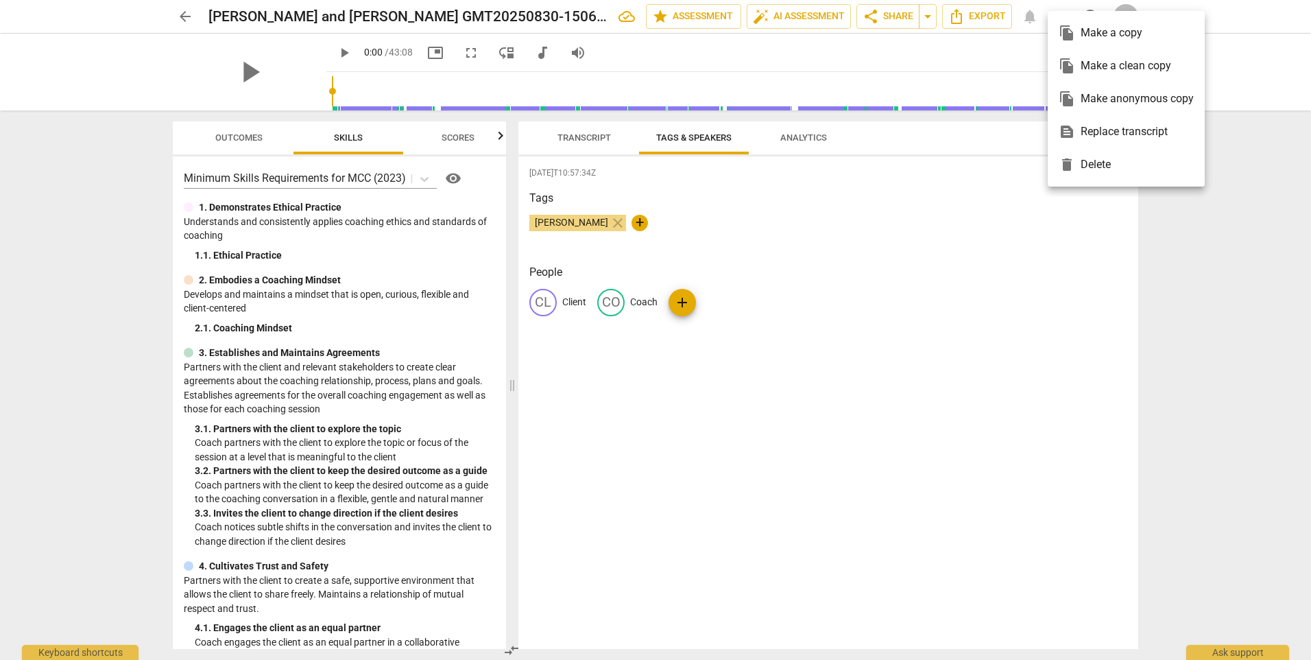
click at [1212, 314] on div at bounding box center [655, 330] width 1311 height 660
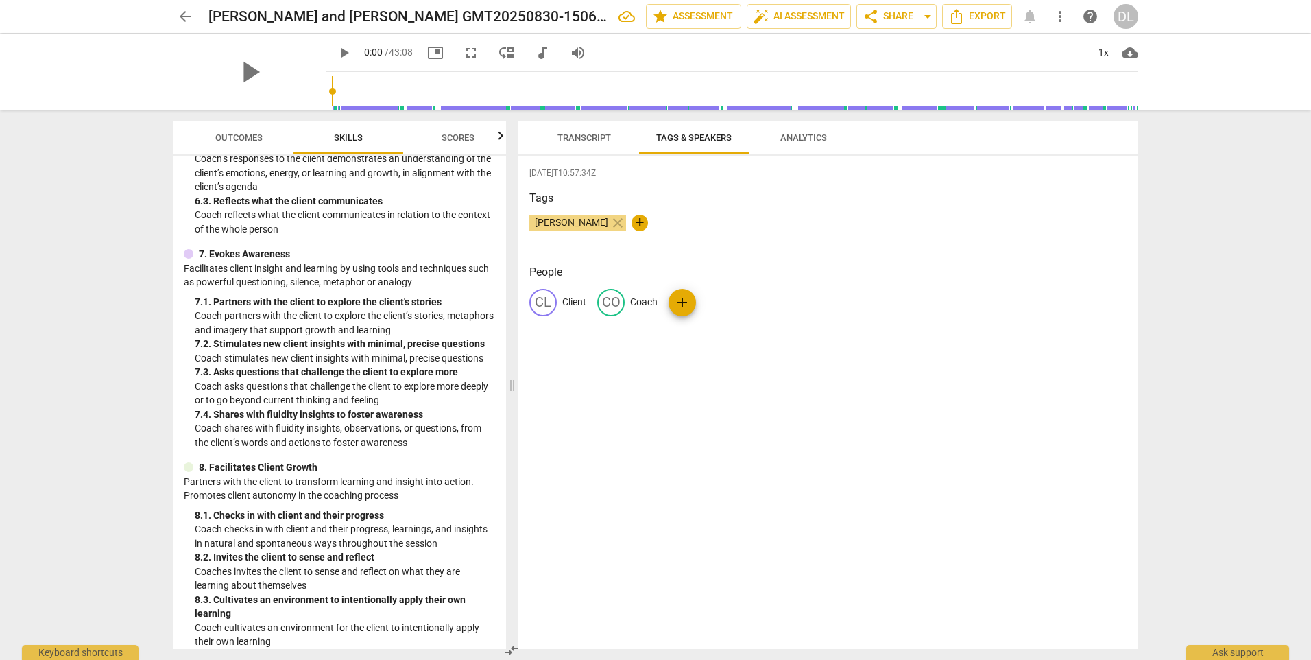
scroll to position [977, 0]
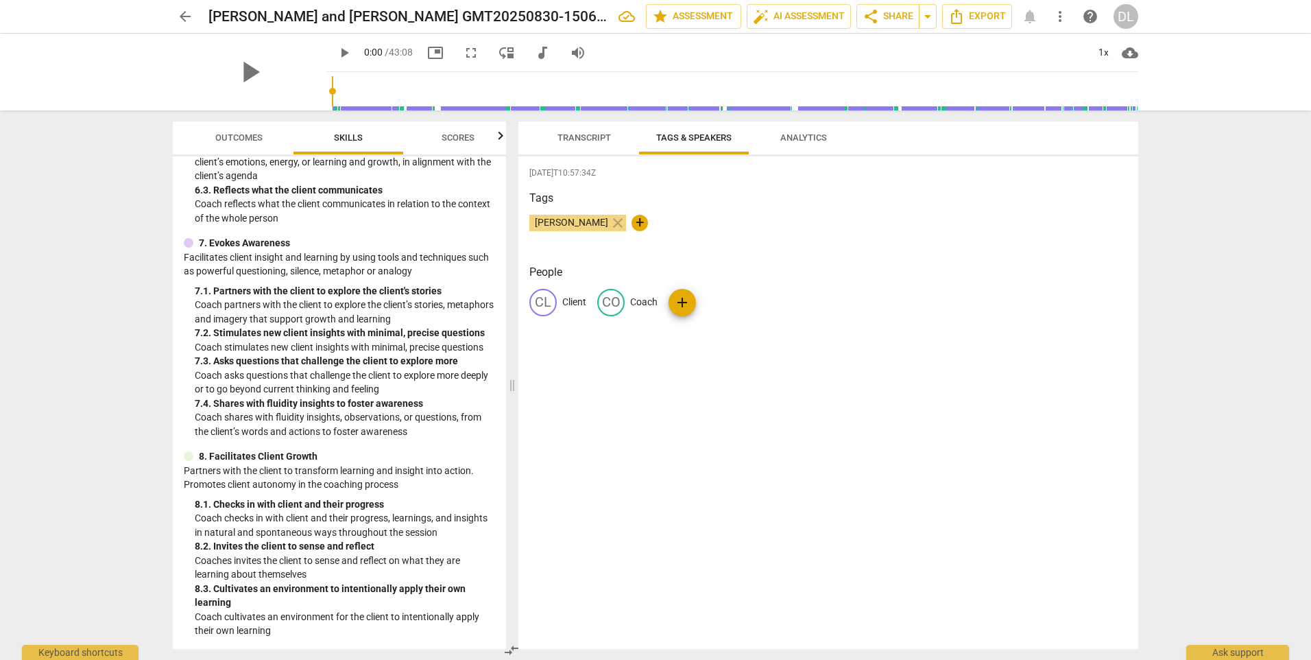
click at [558, 126] on button "Transcript" at bounding box center [584, 137] width 110 height 33
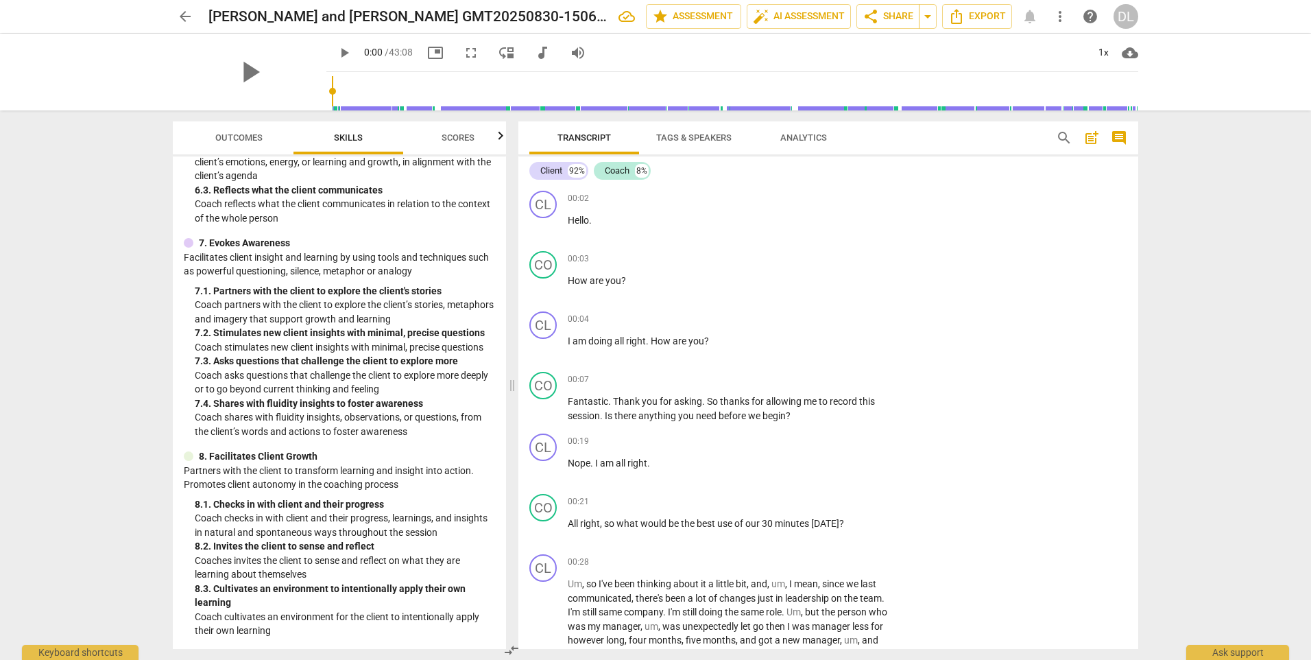
click at [797, 139] on span "Analytics" at bounding box center [803, 137] width 47 height 10
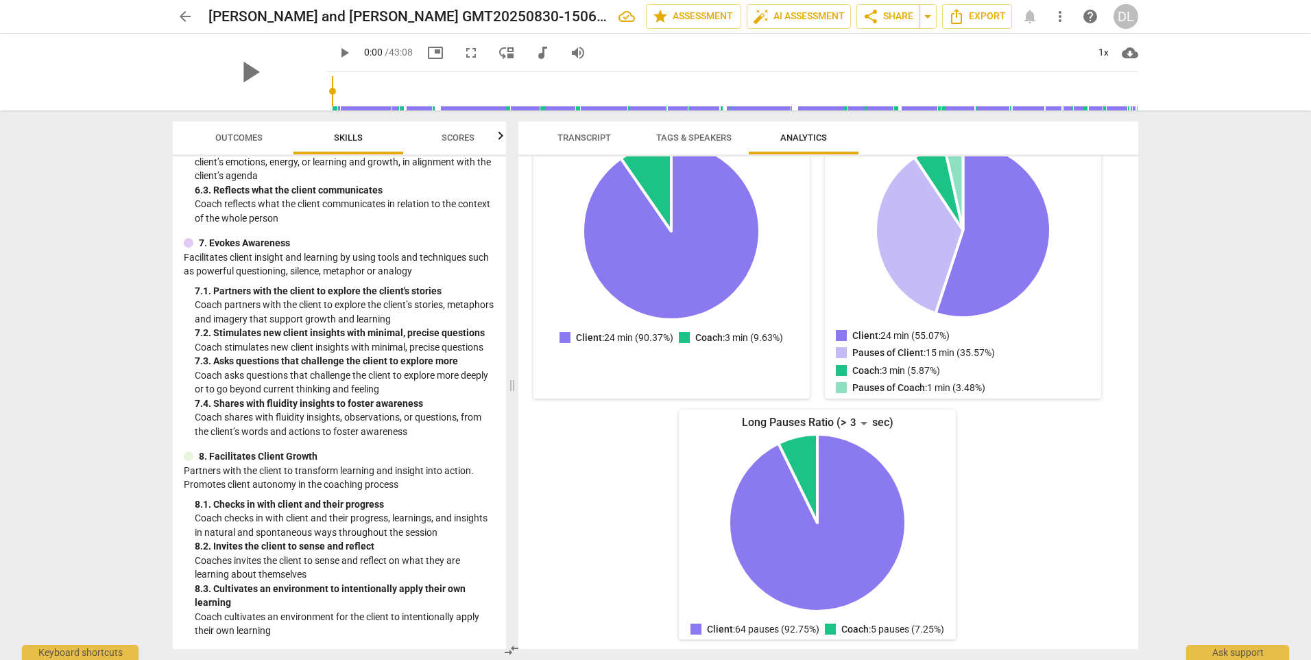
scroll to position [211, 0]
click at [499, 139] on icon "button" at bounding box center [500, 136] width 16 height 16
click at [499, 139] on div at bounding box center [500, 135] width 11 height 28
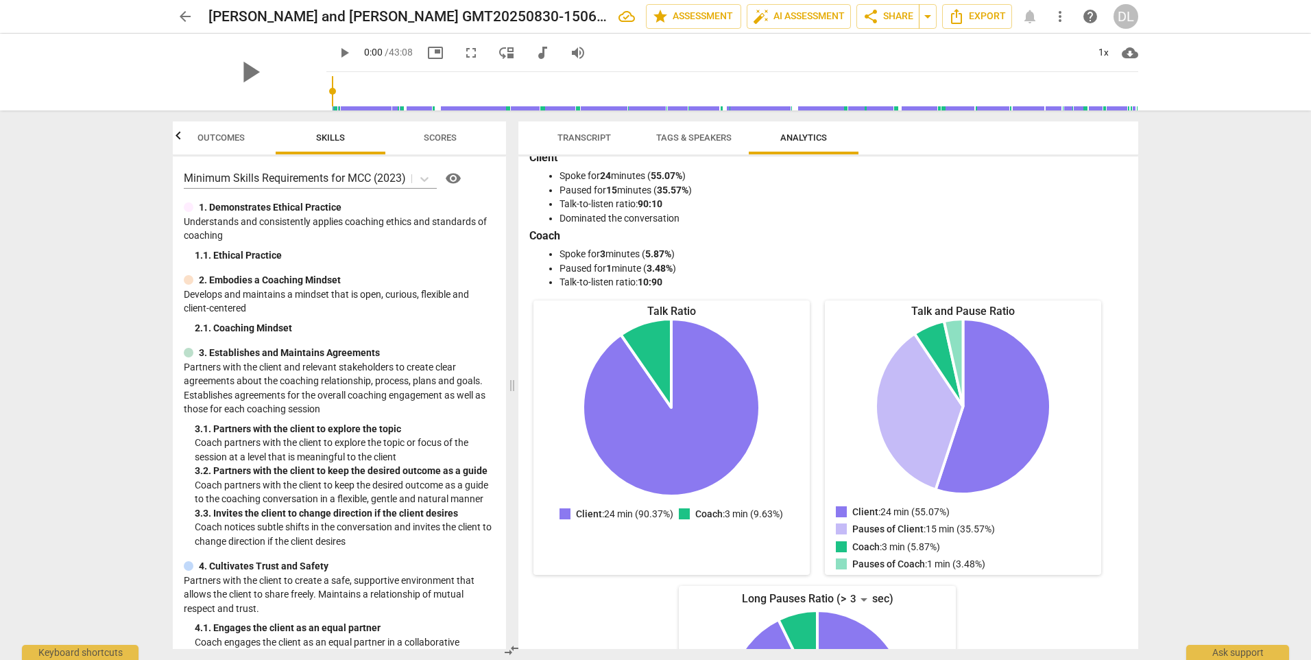
scroll to position [0, 0]
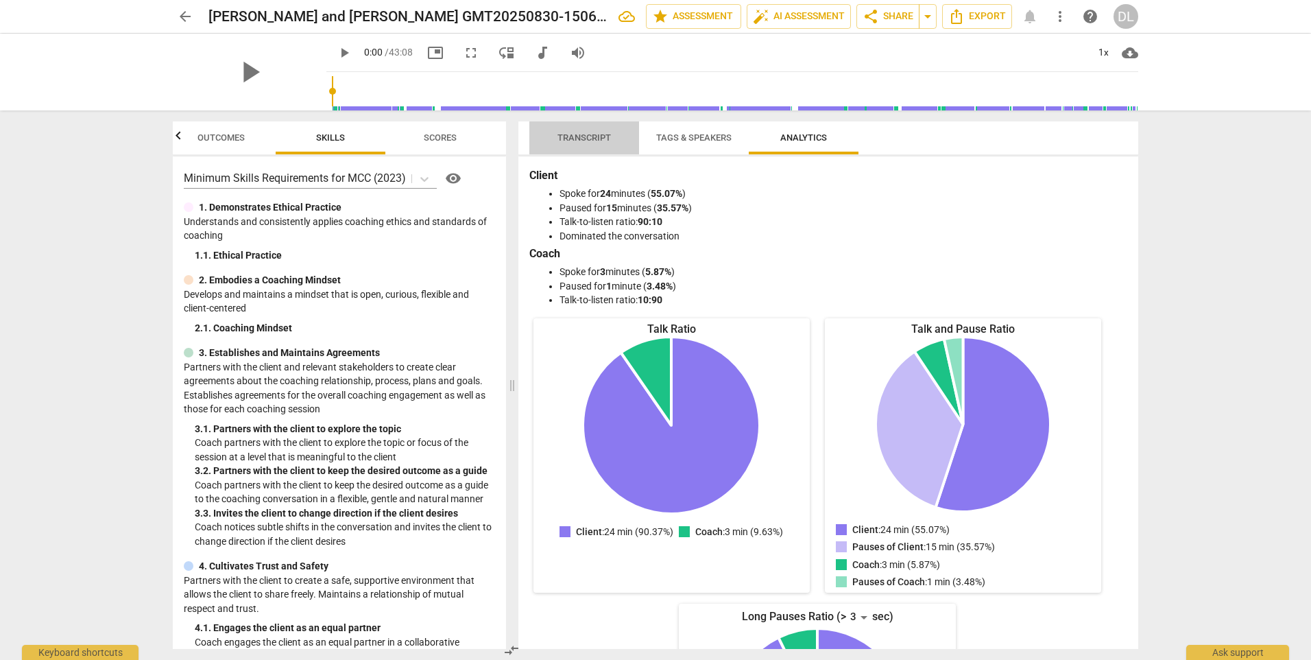
click at [614, 136] on span "Transcript" at bounding box center [584, 138] width 86 height 19
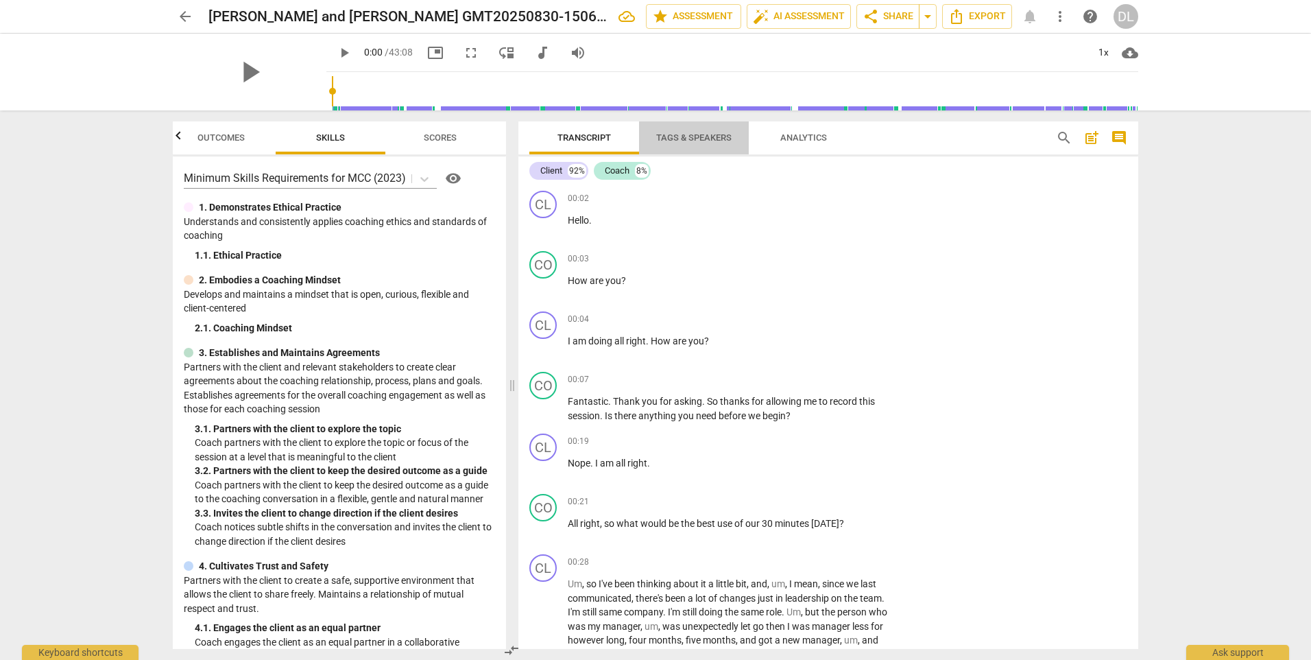
click at [679, 143] on span "Tags & Speakers" at bounding box center [694, 138] width 108 height 19
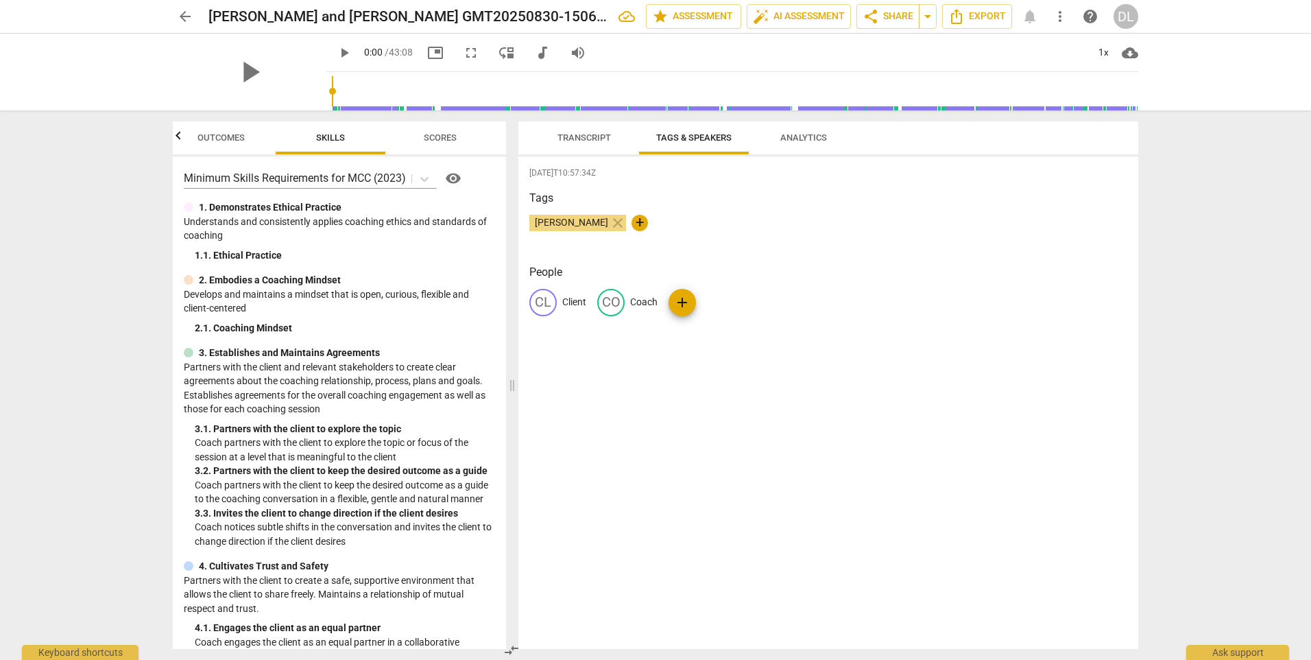
click at [431, 140] on span "Scores" at bounding box center [440, 137] width 33 height 10
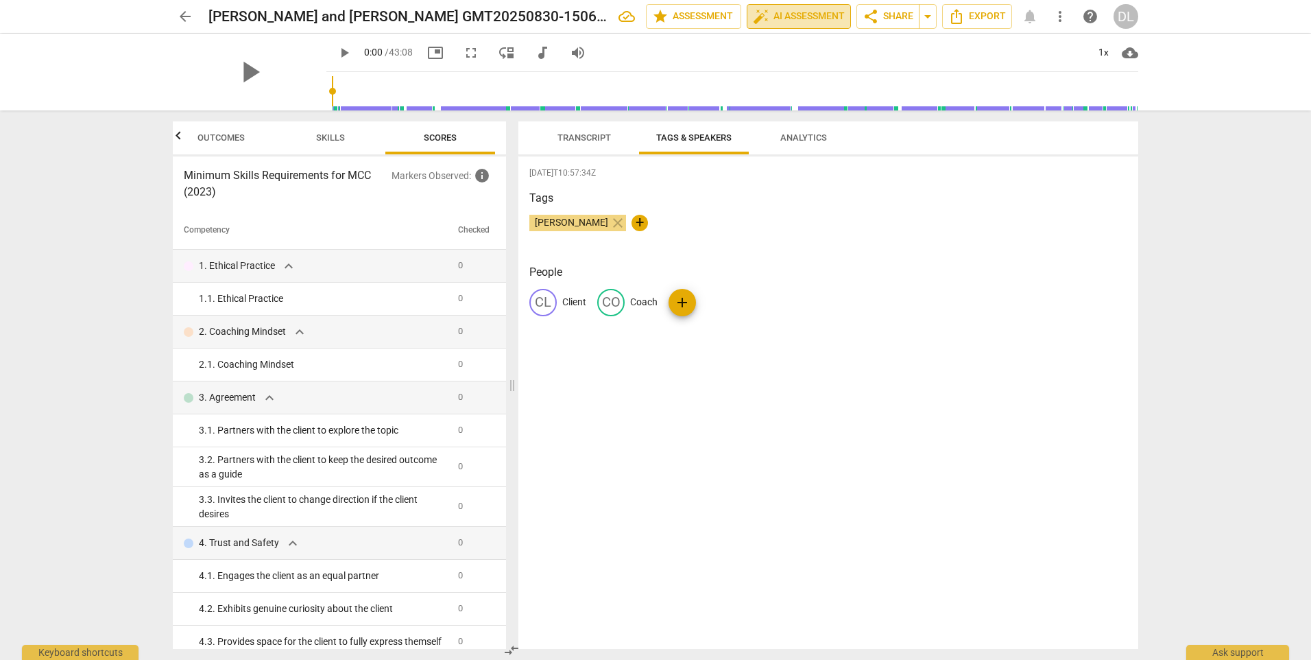
click at [799, 12] on span "auto_fix_high AI Assessment" at bounding box center [799, 16] width 92 height 16
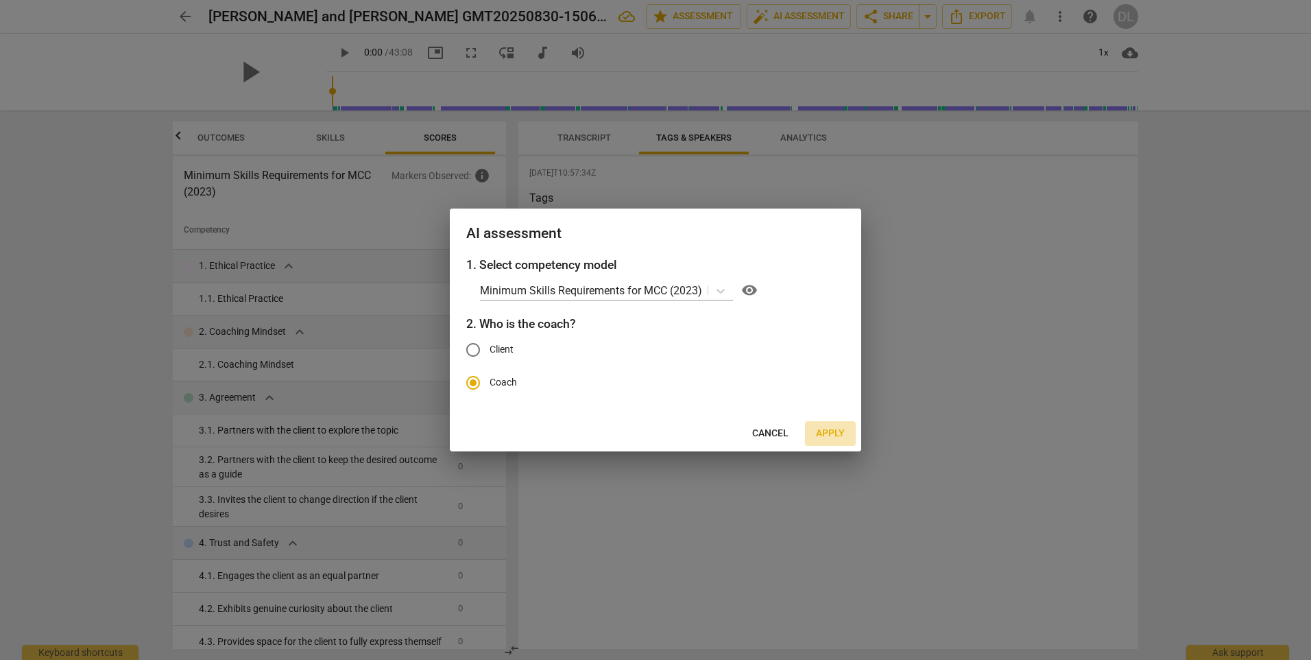
click at [834, 438] on span "Apply" at bounding box center [830, 434] width 29 height 14
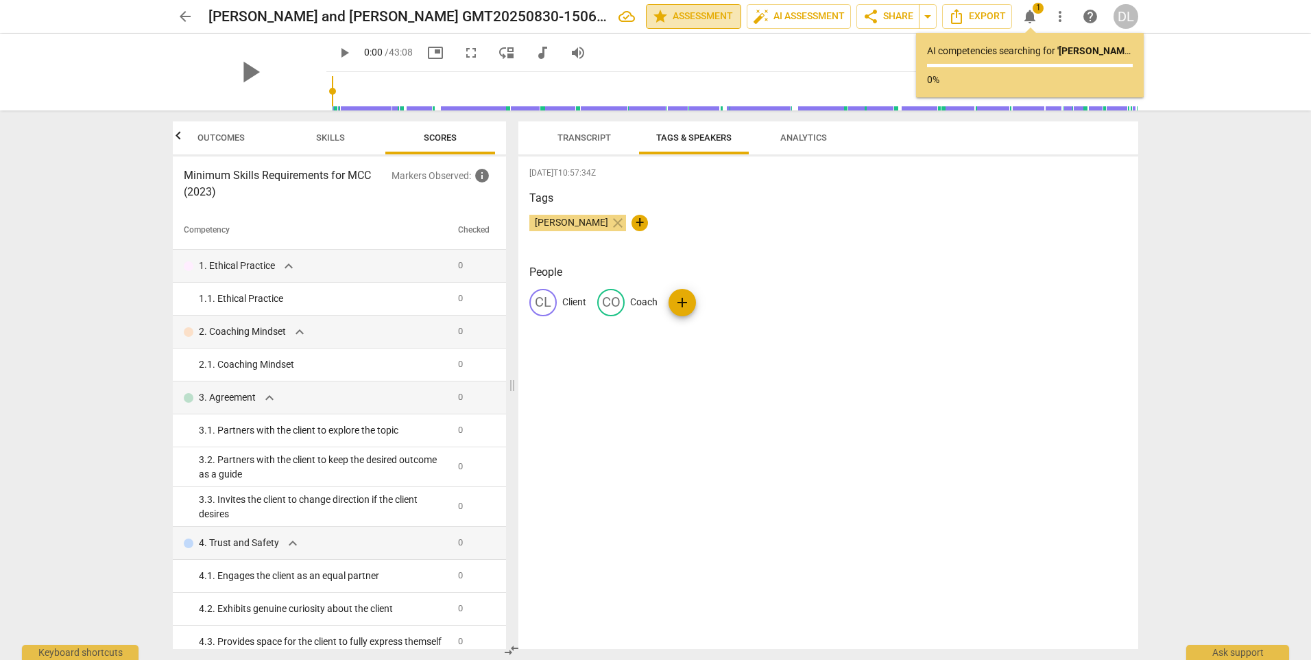
click at [673, 19] on span "star Assessment" at bounding box center [693, 16] width 83 height 16
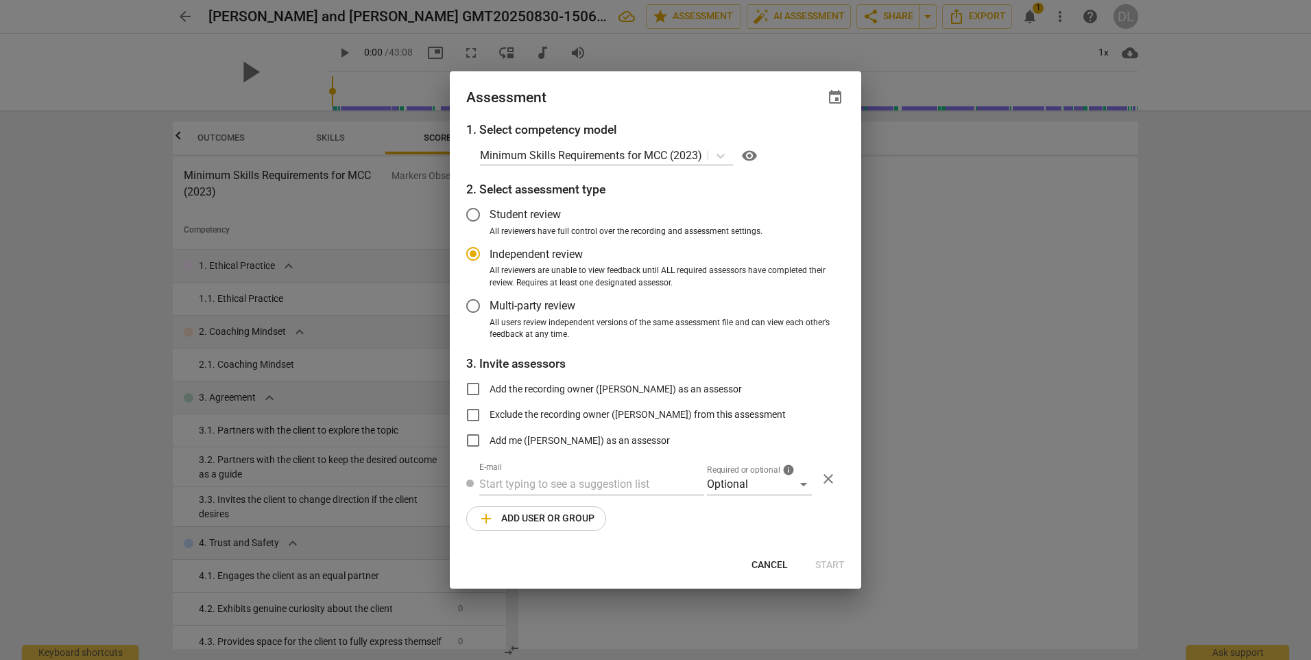
radio input "false"
click at [473, 213] on input "Student review" at bounding box center [473, 214] width 33 height 33
click at [983, 241] on div at bounding box center [655, 330] width 1311 height 660
radio input "false"
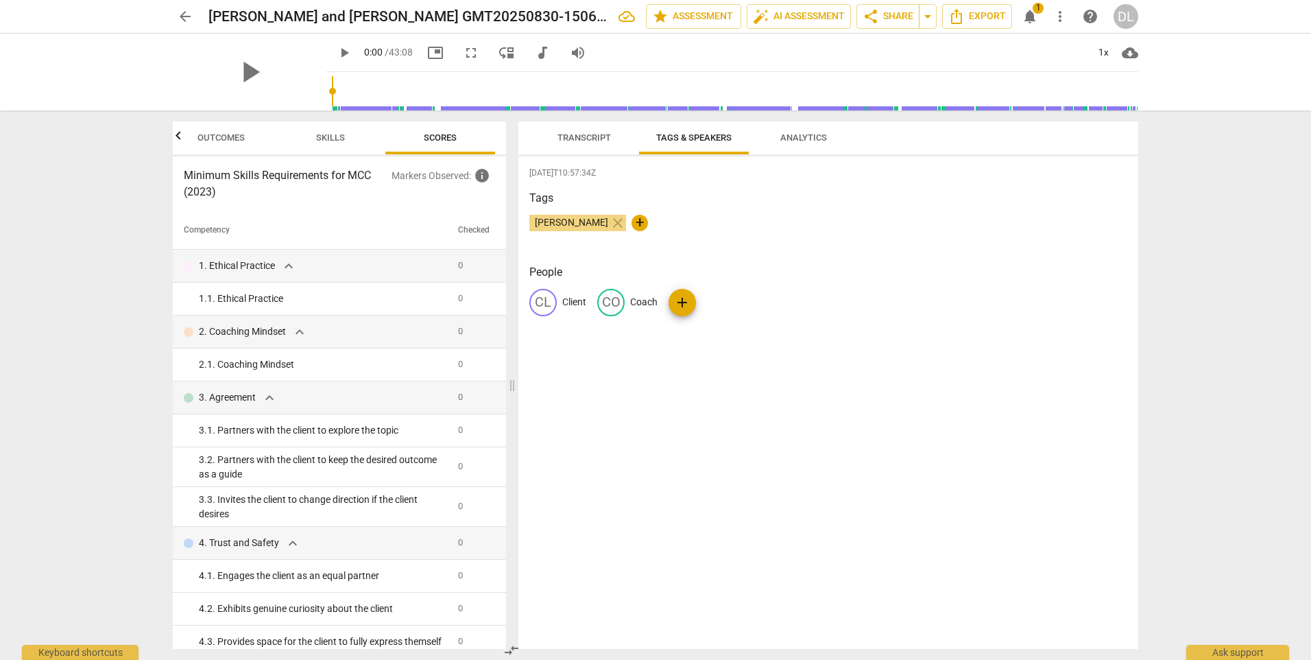
click at [450, 142] on span "Scores" at bounding box center [440, 137] width 33 height 10
click at [309, 137] on span "Skills" at bounding box center [331, 138] width 62 height 19
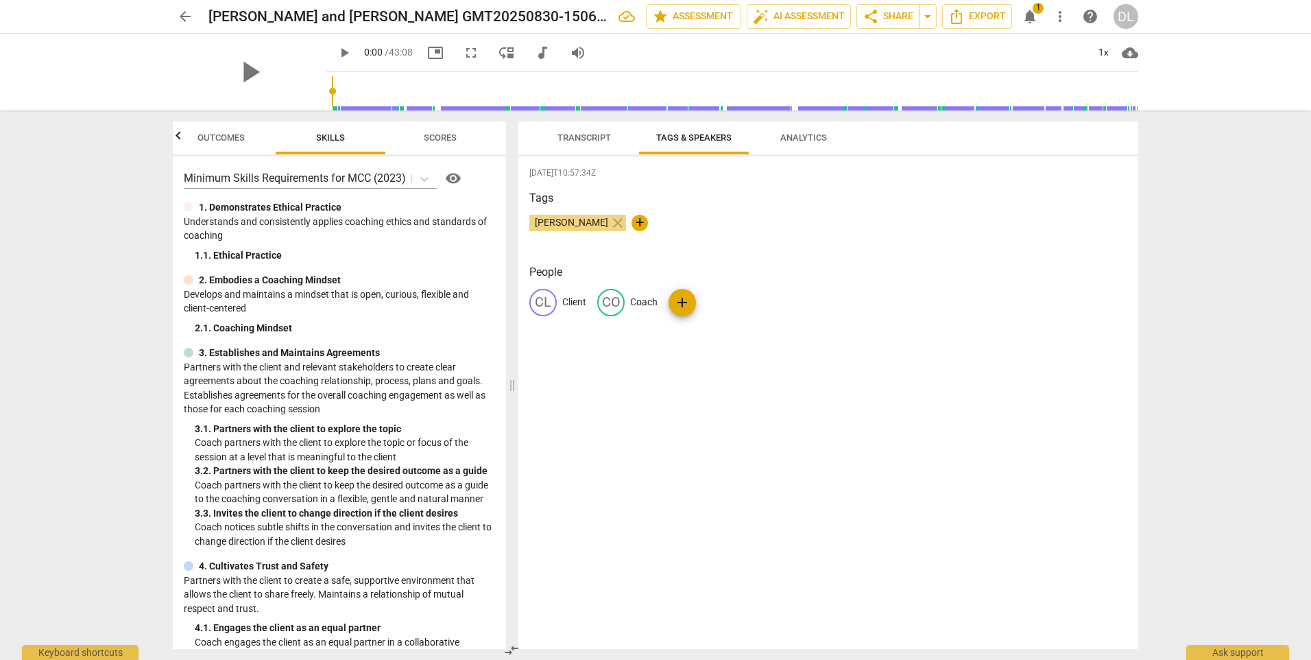
click at [251, 142] on span "Outcomes" at bounding box center [221, 138] width 80 height 19
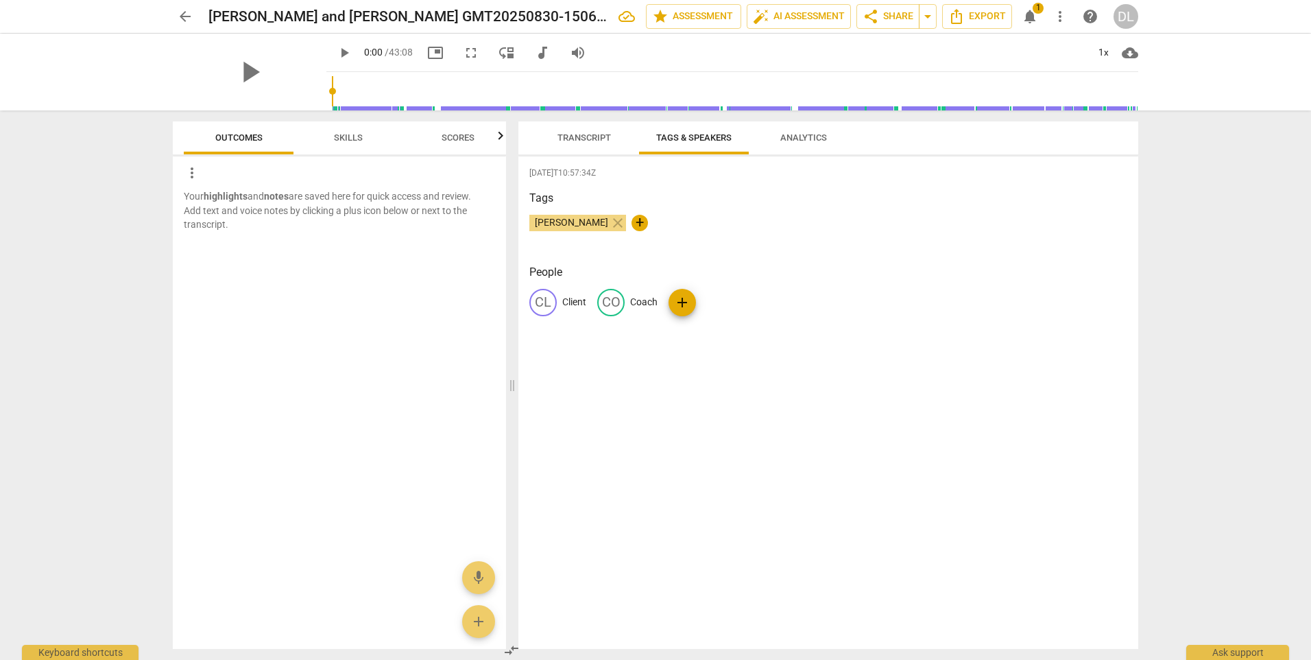
click at [350, 136] on span "Skills" at bounding box center [348, 137] width 29 height 10
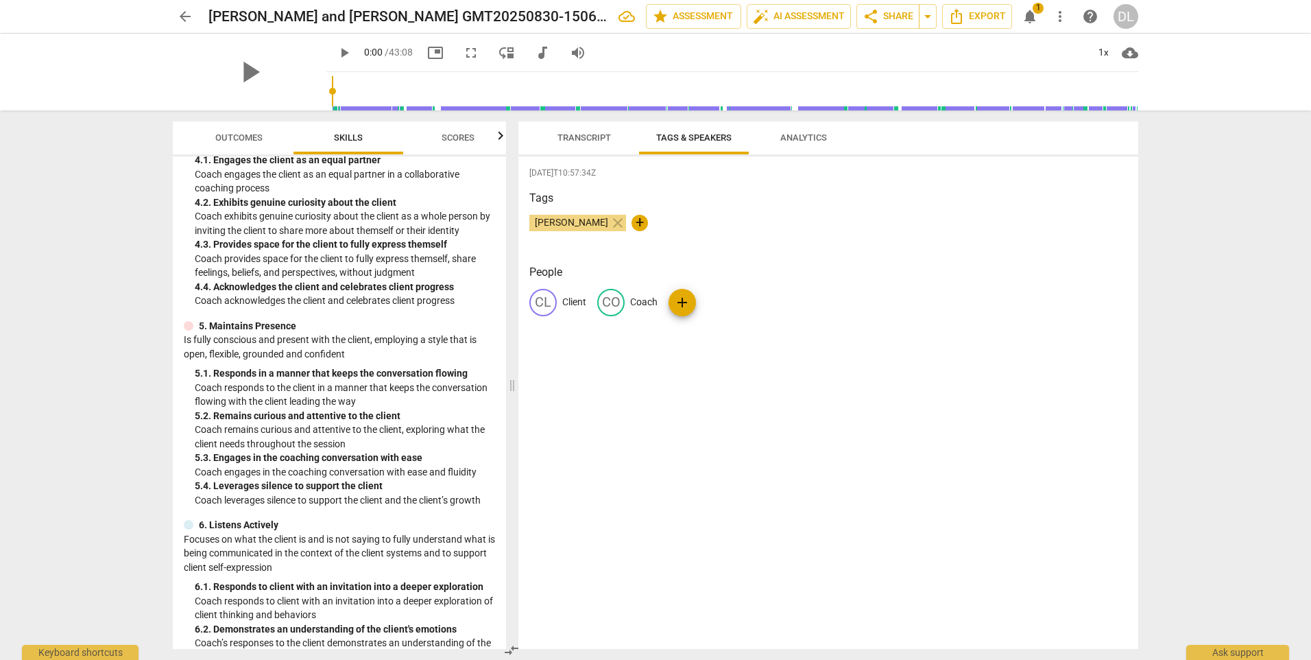
scroll to position [977, 0]
